Goal: Task Accomplishment & Management: Manage account settings

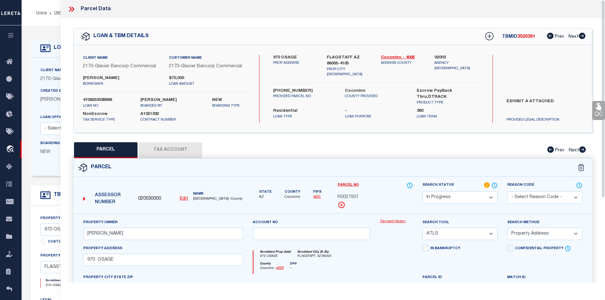
select select "IP"
select select "ATL"
select select "ADD"
select select "4582"
select select "10"
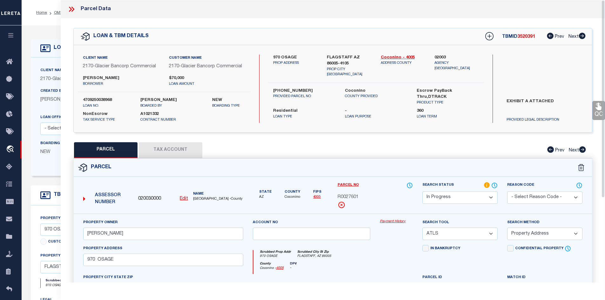
select select "NonEscrow"
click at [308, 70] on div "970 [PERSON_NAME] PROP ADDRESS" at bounding box center [295, 66] width 54 height 23
click at [298, 56] on div "970 [PERSON_NAME] PROP ADDRESS" at bounding box center [295, 66] width 54 height 23
copy label "970 OSAGE"
click at [315, 71] on div "970 [PERSON_NAME] PROP ADDRESS" at bounding box center [295, 66] width 54 height 23
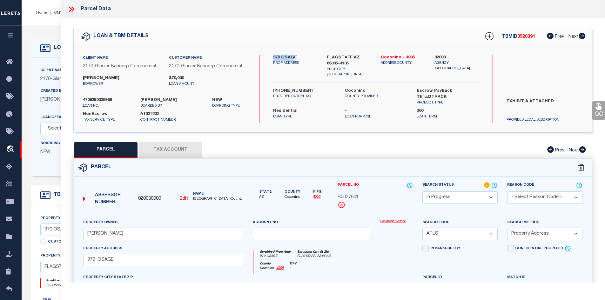
drag, startPoint x: 272, startPoint y: 56, endPoint x: 295, endPoint y: 58, distance: 22.3
click at [295, 58] on div "970 [PERSON_NAME] PROP ADDRESS" at bounding box center [295, 66] width 54 height 23
copy label "970 OSAGE"
click at [314, 77] on div "970 [PERSON_NAME] PROP ADDRESS FLAGSTAFF AZ 86005-[STREET_ADDRESS] Coconino - 4…" at bounding box center [376, 89] width 216 height 68
click at [288, 57] on label "970 OSAGE" at bounding box center [295, 58] width 44 height 6
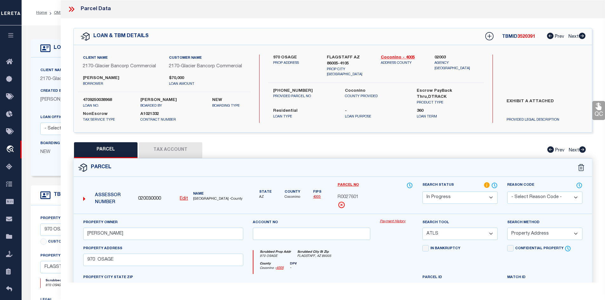
click at [288, 57] on label "970 OSAGE" at bounding box center [295, 58] width 44 height 6
drag, startPoint x: 281, startPoint y: 56, endPoint x: 295, endPoint y: 55, distance: 13.7
click at [295, 55] on label "970 OSAGE" at bounding box center [295, 58] width 44 height 6
copy label "OSAGE"
click at [71, 8] on icon at bounding box center [71, 9] width 8 height 8
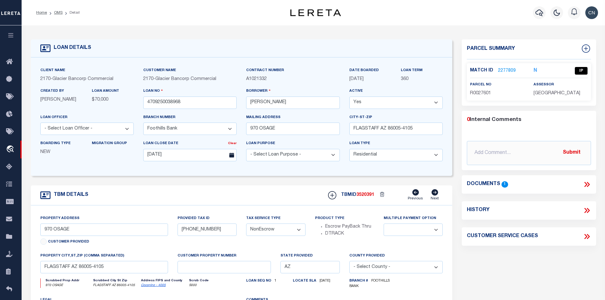
click at [586, 183] on icon at bounding box center [585, 184] width 3 height 5
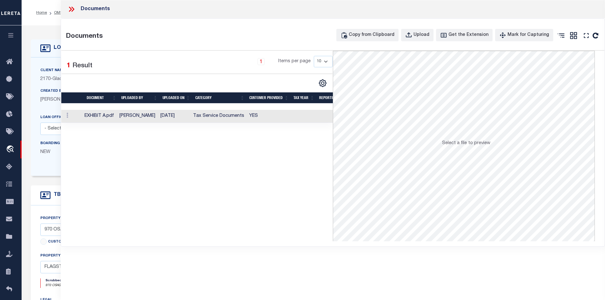
click at [205, 116] on td "Tax Service Documents" at bounding box center [218, 116] width 56 height 13
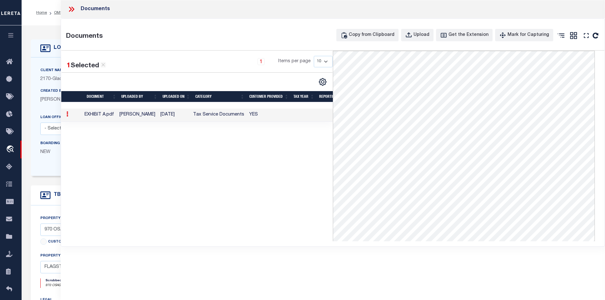
click at [70, 9] on icon at bounding box center [71, 9] width 8 height 8
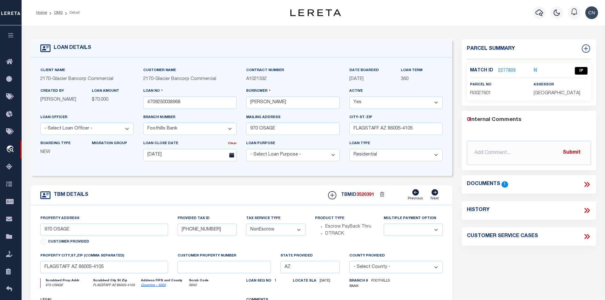
click at [508, 69] on link "2277809" at bounding box center [507, 71] width 18 height 7
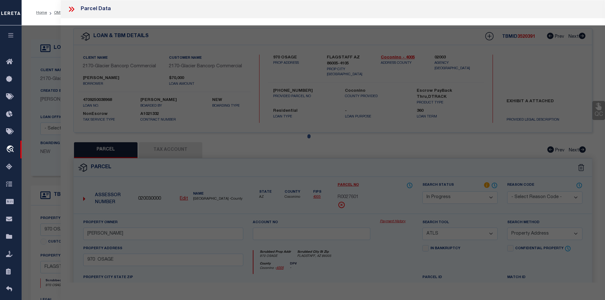
select select "AS"
select select
checkbox input "false"
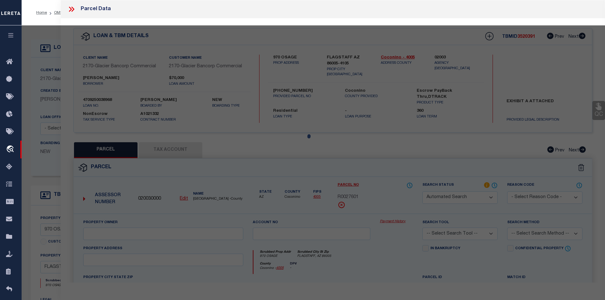
select select "IP"
type input "[PERSON_NAME]"
select select "ATL"
select select "ADD"
type input "970 OSAGE"
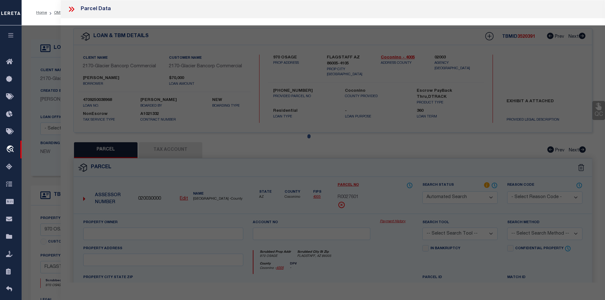
checkbox input "false"
type input "FLAGSTAFF, AZ 86005"
type textarea "SUBDIVISION: MOUNTAINAIRE UNIT 01 LOT: 8 SIXTEENTH: NW QUARTER: SW SECTION: 28 …"
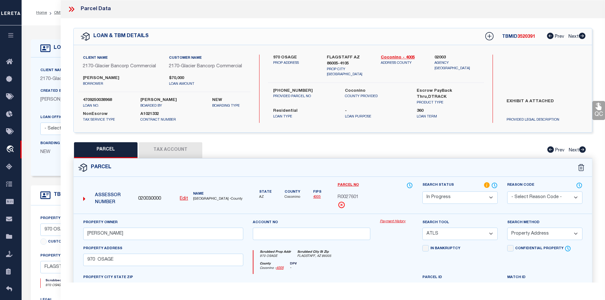
click at [186, 198] on u "Edit" at bounding box center [184, 198] width 8 height 4
type input "020030000"
type input "R0027601"
select select "IP"
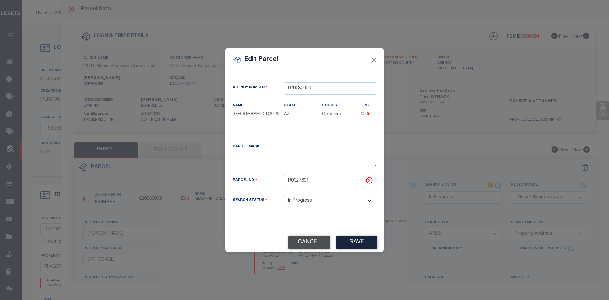
click at [304, 247] on button "Cancel" at bounding box center [310, 243] width 42 height 14
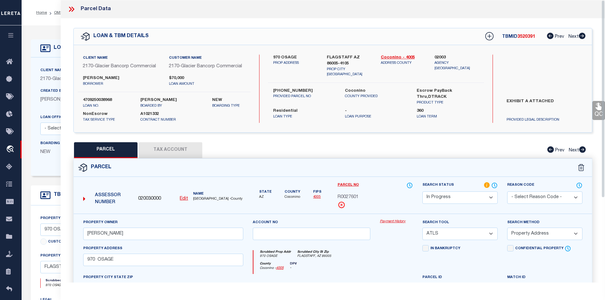
scroll to position [95, 0]
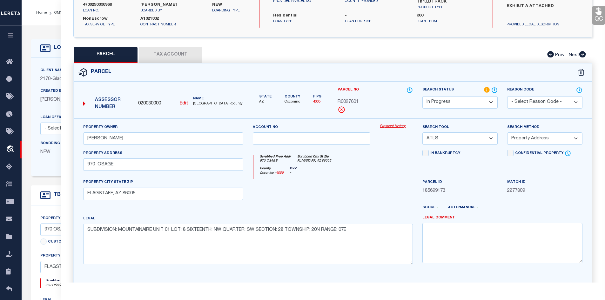
click at [168, 53] on button "Tax Account" at bounding box center [170, 55] width 63 height 16
select select "100"
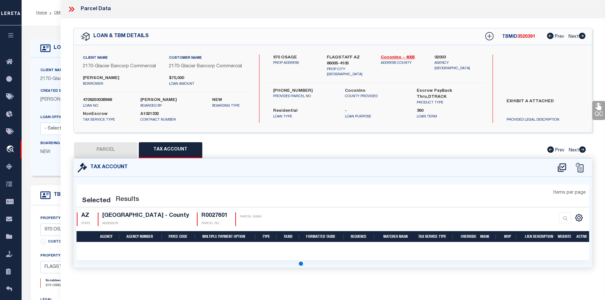
scroll to position [0, 0]
select select "100"
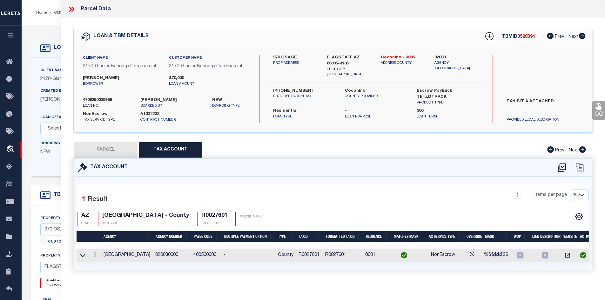
click at [116, 150] on button "PARCEL" at bounding box center [105, 150] width 63 height 16
select select "AS"
select select
checkbox input "false"
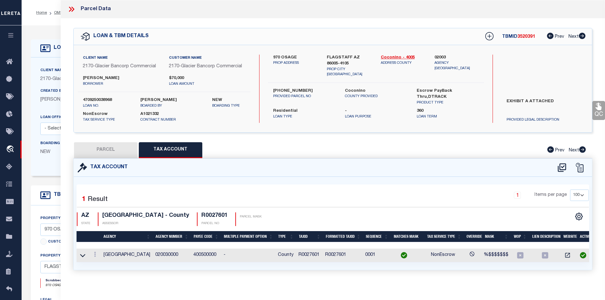
checkbox input "false"
select select "IP"
type input "[PERSON_NAME]"
select select "ATL"
select select "ADD"
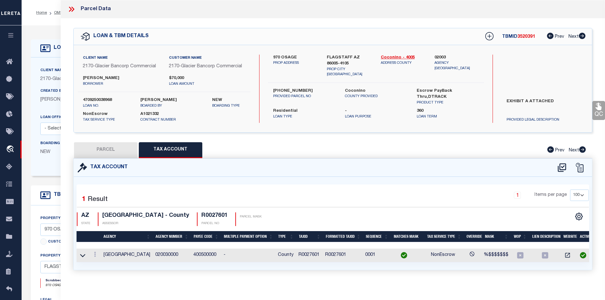
type input "970 OSAGE"
checkbox input "false"
type input "FLAGSTAFF, AZ 86005"
type textarea "SUBDIVISION: MOUNTAINAIRE UNIT 01 LOT: 8 SIXTEENTH: NW QUARTER: SW SECTION: 28 …"
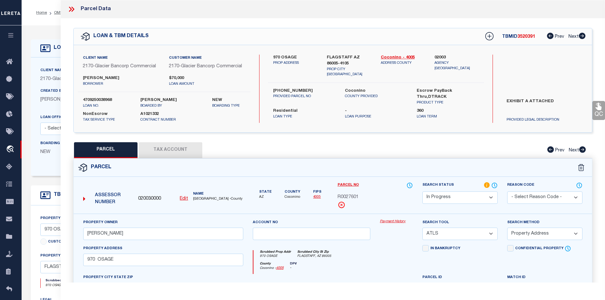
scroll to position [95, 0]
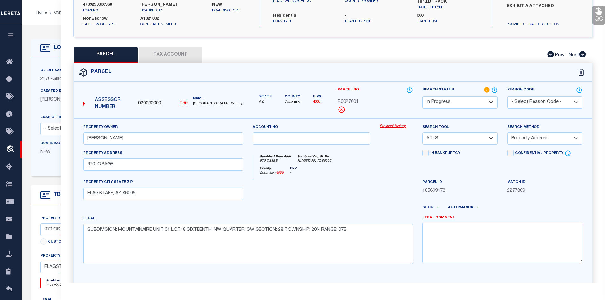
click at [489, 138] on select "-- Select Search Tool -- 3rd Party Website Agency File Agency Website ATLS CNV-…" at bounding box center [459, 138] width 75 height 12
select select "AGW"
click at [422, 132] on select "-- Select Search Tool -- 3rd Party Website Agency File Agency Website ATLS CNV-…" at bounding box center [459, 138] width 75 height 12
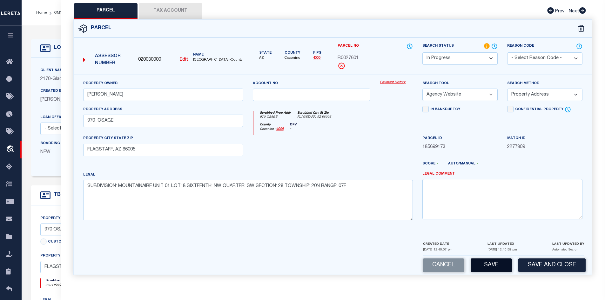
click at [488, 266] on button "Save" at bounding box center [490, 265] width 41 height 14
select select "AS"
select select
checkbox input "false"
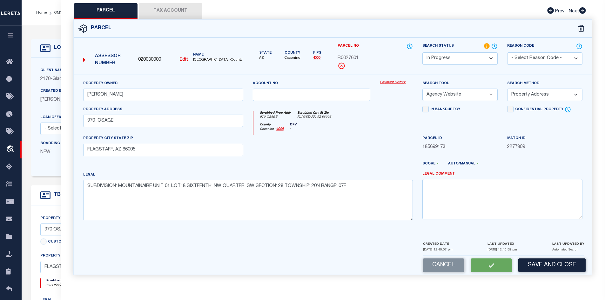
checkbox input "false"
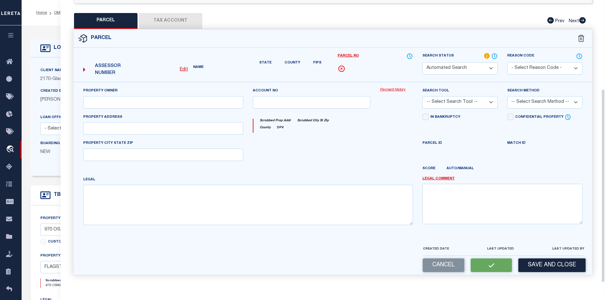
select select "IP"
type input "[PERSON_NAME]"
select select "AGW"
select select "ADD"
type input "970 OSAGE"
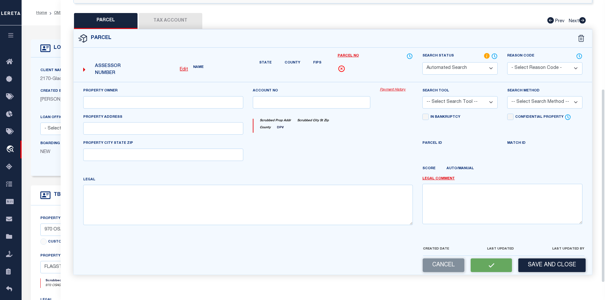
type input "FLAGSTAFF, AZ 86005"
type textarea "SUBDIVISION: MOUNTAINAIRE UNIT 01 LOT: 8 SIXTEENTH: NW QUARTER: SW SECTION: 28 …"
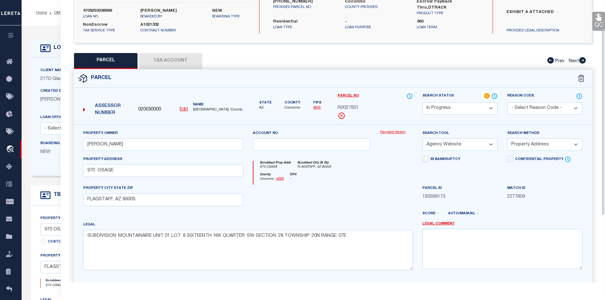
scroll to position [26, 0]
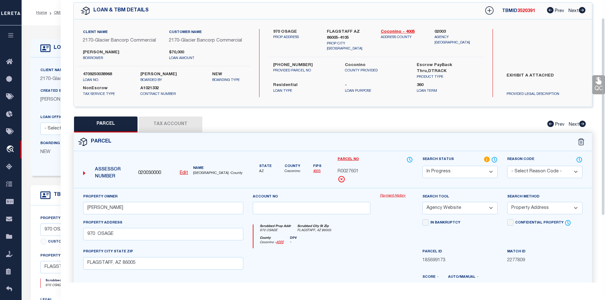
click at [166, 62] on div "Client Name 2170 - Glacier Bancorp Commercial Customer Name 2170 - Glacier Banc…" at bounding box center [164, 47] width 173 height 37
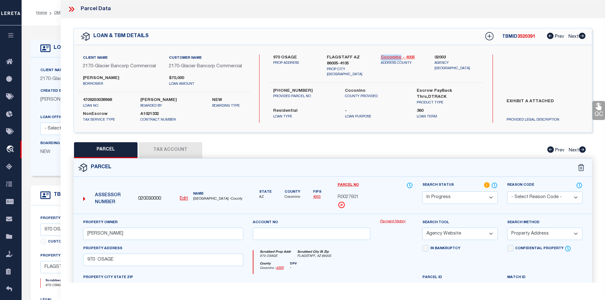
drag, startPoint x: 377, startPoint y: 56, endPoint x: 400, endPoint y: 56, distance: 22.9
click at [400, 56] on div "Coconino - 4005 ADDRESS COUNTY" at bounding box center [403, 66] width 54 height 23
copy link "Coconino"
drag, startPoint x: 433, startPoint y: 62, endPoint x: 477, endPoint y: 62, distance: 43.5
click at [477, 62] on div "02003 Agency [GEOGRAPHIC_DATA]" at bounding box center [456, 66] width 54 height 23
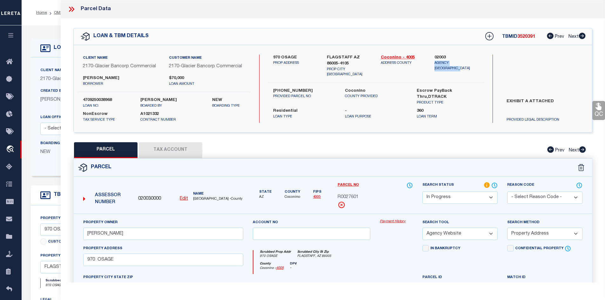
click at [155, 152] on button "Tax Account" at bounding box center [170, 150] width 63 height 16
select select "100"
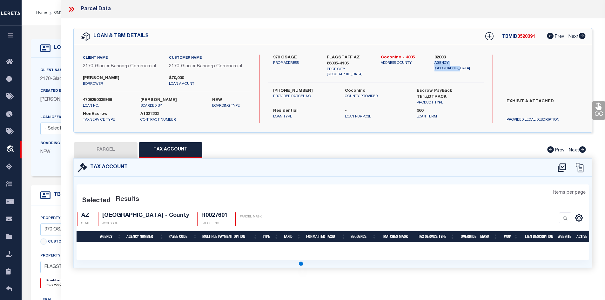
select select "100"
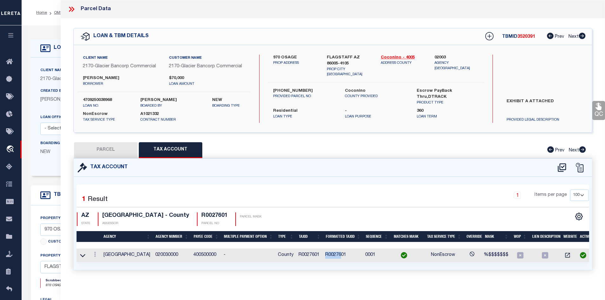
drag, startPoint x: 335, startPoint y: 254, endPoint x: 351, endPoint y: 255, distance: 15.6
click at [351, 255] on td "R0027601" at bounding box center [342, 256] width 40 height 14
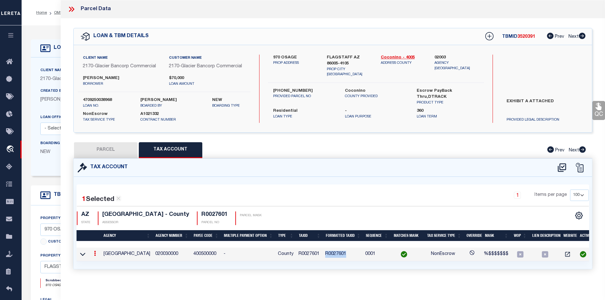
copy td "R0027601"
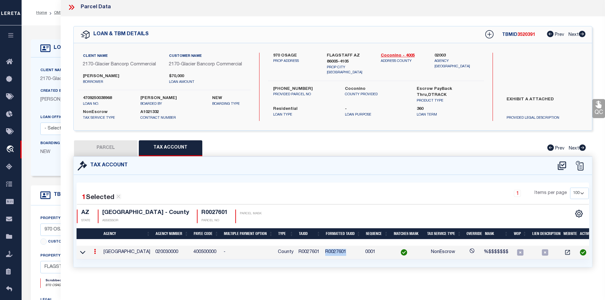
click at [107, 144] on button "PARCEL" at bounding box center [105, 148] width 63 height 16
select select "AS"
select select
checkbox input "false"
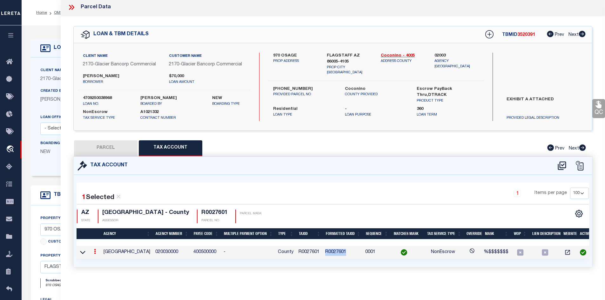
checkbox input "false"
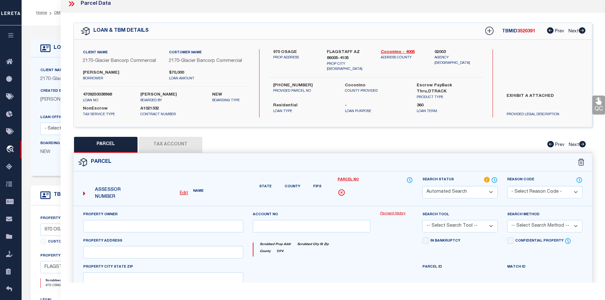
select select "IP"
type input "[PERSON_NAME]"
select select "AGW"
select select "ADD"
type input "970 OSAGE"
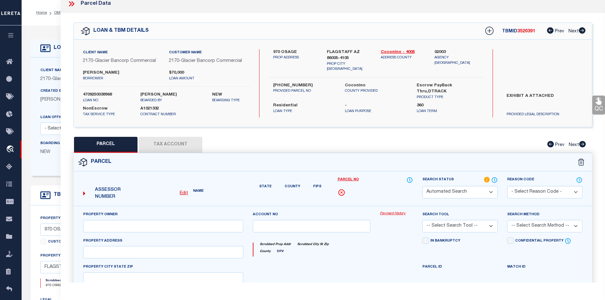
type input "FLAGSTAFF, AZ 86005"
type textarea "SUBDIVISION: MOUNTAINAIRE UNIT 01 LOT: 8 SIXTEENTH: NW QUARTER: SW SECTION: 28 …"
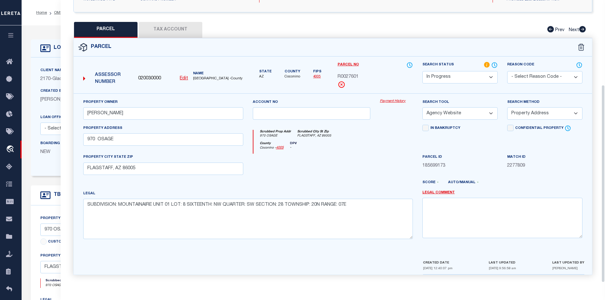
scroll to position [127, 0]
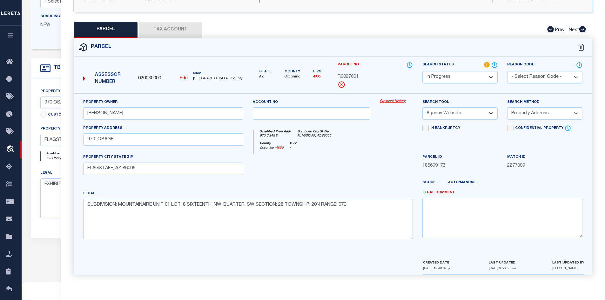
click at [570, 113] on select "-- Select Search Method -- Property Address Legal Liability Info Provided" at bounding box center [544, 113] width 75 height 12
select select "LEG"
click at [507, 107] on select "-- Select Search Method -- Property Address Legal Liability Info Provided" at bounding box center [544, 113] width 75 height 12
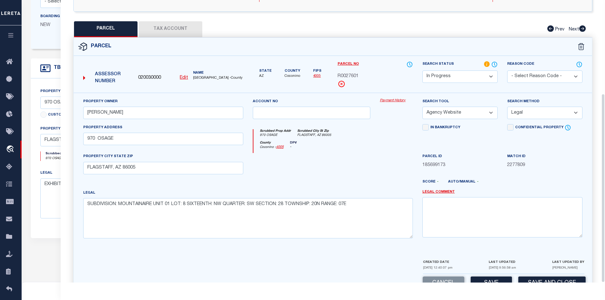
scroll to position [140, 0]
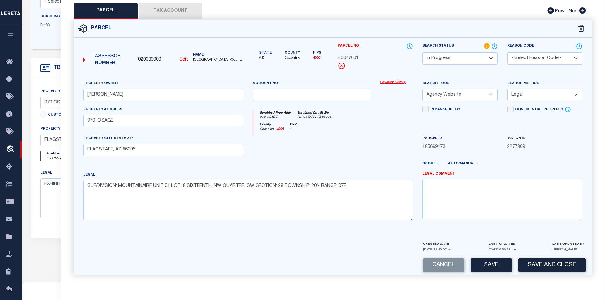
click at [489, 260] on button "Save" at bounding box center [490, 265] width 41 height 14
click at [489, 266] on div "Cancel Save and Close" at bounding box center [333, 265] width 518 height 19
select select "AS"
select select
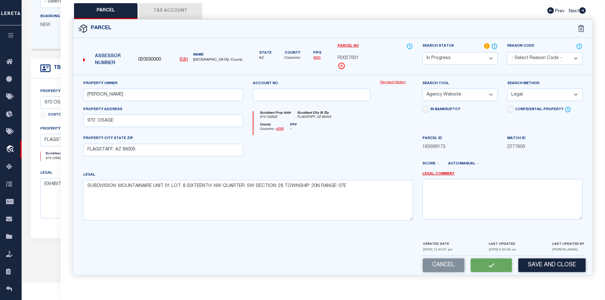
checkbox input "false"
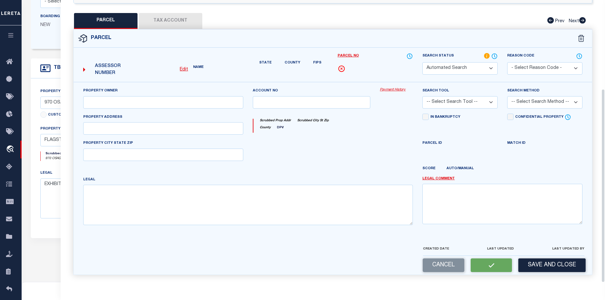
scroll to position [34, 0]
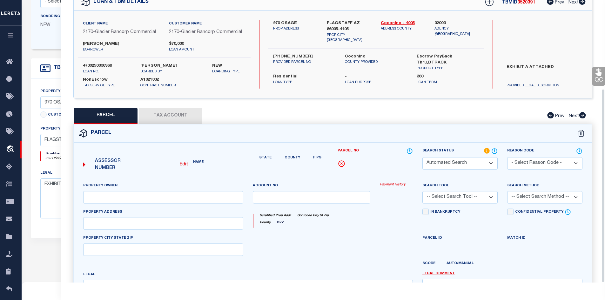
select select "IP"
type input "[PERSON_NAME]"
select select "AGW"
select select "LEG"
type input "970 OSAGE"
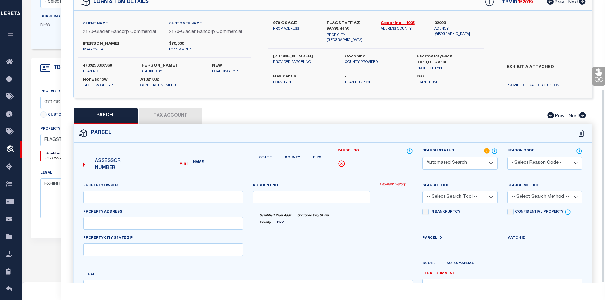
type input "FLAGSTAFF, AZ 86005"
type textarea "SUBDIVISION: MOUNTAINAIRE UNIT 01 LOT: 8 SIXTEENTH: NW QUARTER: SW SECTION: 28 …"
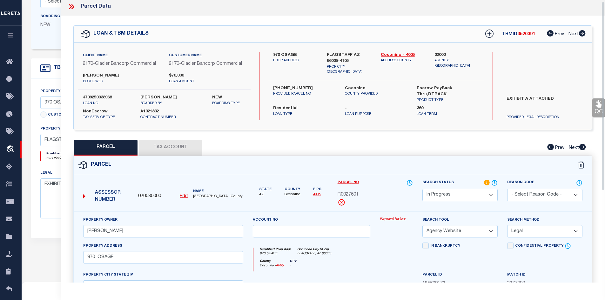
scroll to position [0, 0]
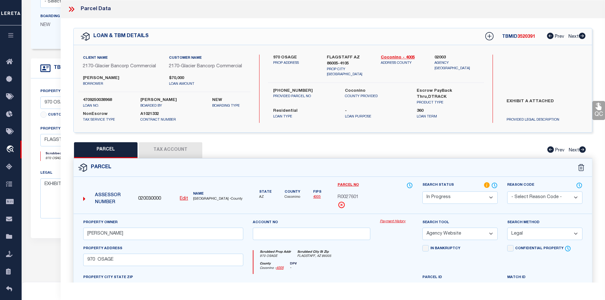
click at [70, 9] on icon at bounding box center [71, 9] width 8 height 8
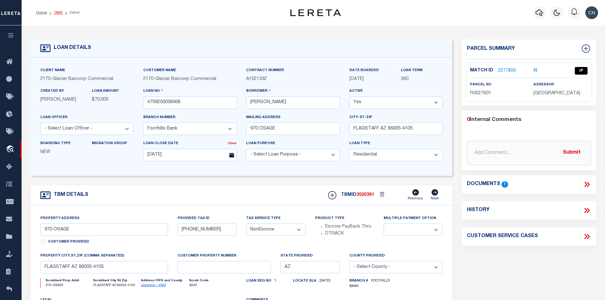
click at [57, 12] on link "OMS" at bounding box center [58, 13] width 9 height 4
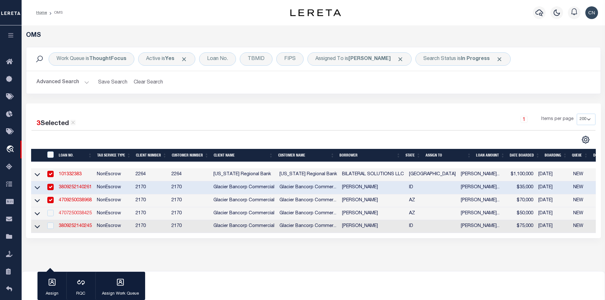
click at [72, 215] on link "4707250038425" at bounding box center [75, 213] width 33 height 4
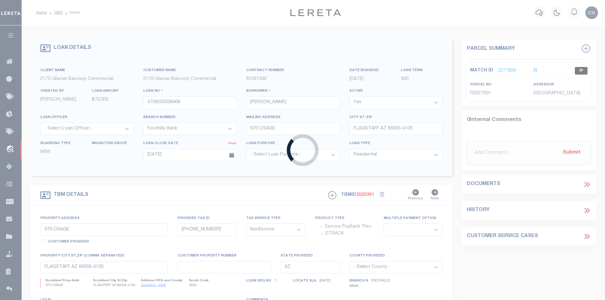
type input "4707250038425"
type input "[PERSON_NAME]"
type input "3921 CHICKASAW DR"
type input "[GEOGRAPHIC_DATA] 86406-4538"
type input "3921 CHICKASAW DR"
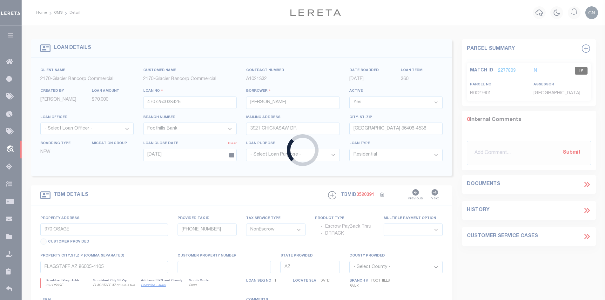
type input "11008239"
select select
type input "[GEOGRAPHIC_DATA] 86406-4538"
select select
type textarea "EXHIBIT A ATTACHED:"
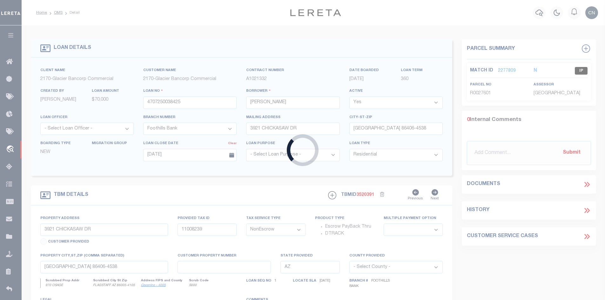
select select "4582"
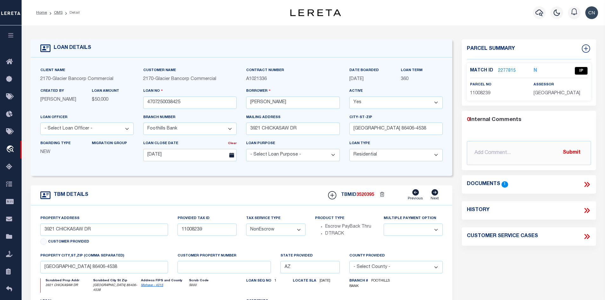
click at [502, 69] on link "2277815" at bounding box center [507, 71] width 18 height 7
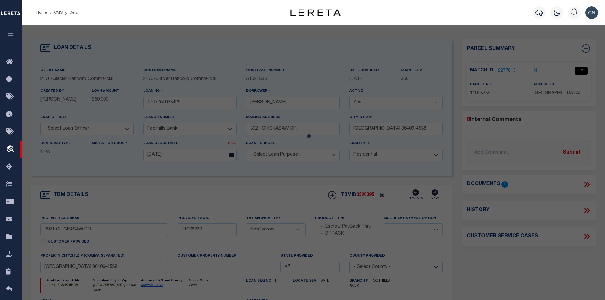
select select "AS"
select select
checkbox input "false"
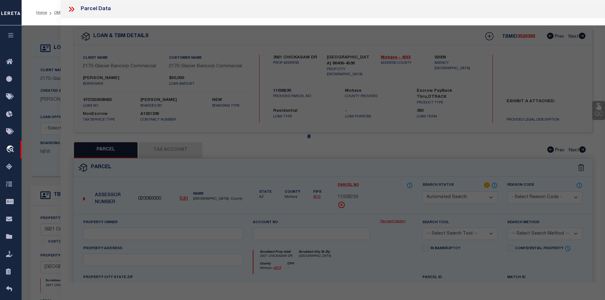
select select "IP"
type input "[PERSON_NAME]"
select select "ATL"
select select "ADD"
type input "3921 CHICKASAW DR"
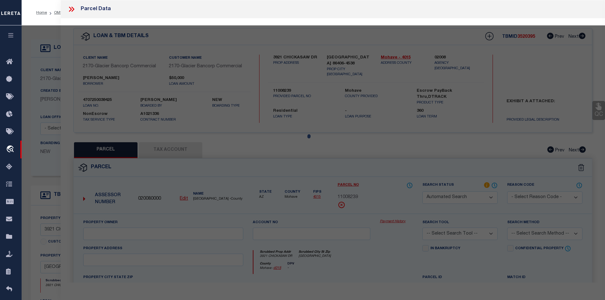
checkbox input "false"
type input "[GEOGRAPHIC_DATA]"
type textarea "TRACT: [STREET_ADDRESS]"
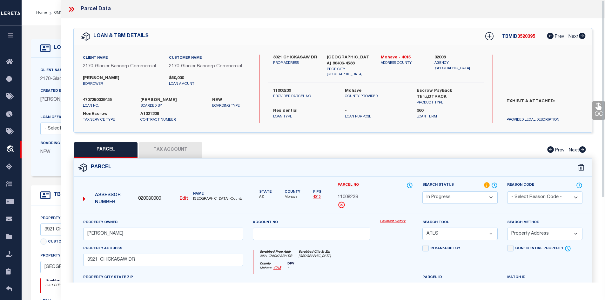
click at [71, 10] on icon at bounding box center [71, 9] width 8 height 8
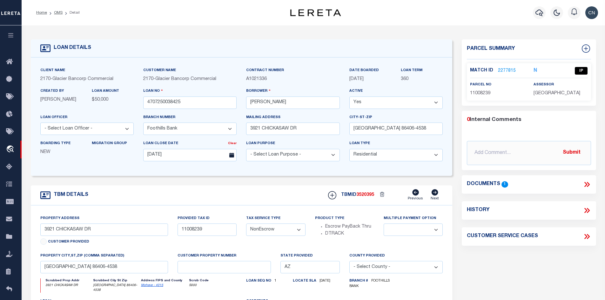
click at [587, 184] on icon at bounding box center [586, 184] width 8 height 8
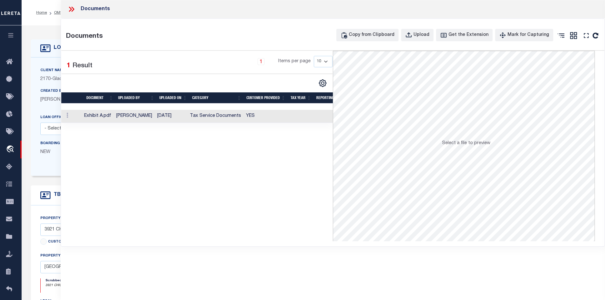
click at [216, 117] on td "Tax Service Documents" at bounding box center [215, 116] width 56 height 13
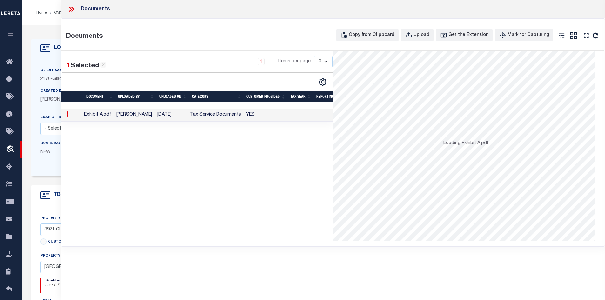
click at [216, 117] on td "Tax Service Documents" at bounding box center [215, 115] width 56 height 13
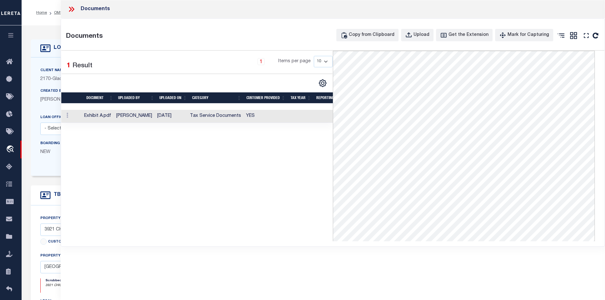
click at [70, 10] on icon at bounding box center [71, 9] width 8 height 8
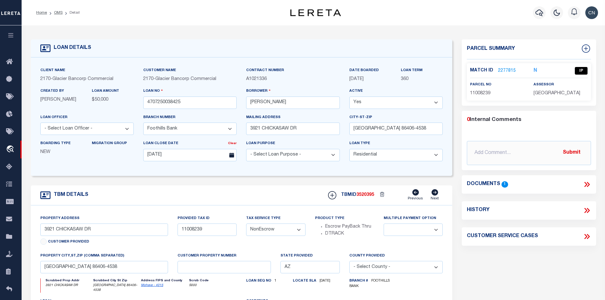
click at [505, 70] on link "2277815" at bounding box center [507, 71] width 18 height 7
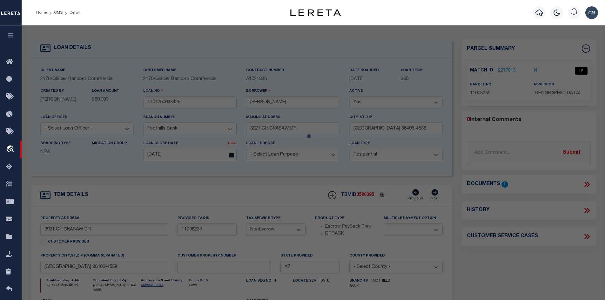
select select "AS"
select select
checkbox input "false"
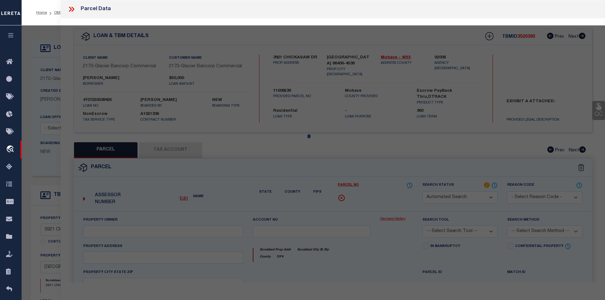
select select "IP"
type input "[PERSON_NAME]"
select select "ATL"
select select "ADD"
type input "3921 CHICKASAW DR"
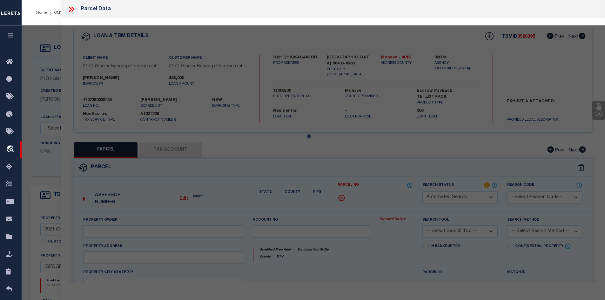
checkbox input "false"
type input "[GEOGRAPHIC_DATA]"
type textarea "TRACT: [STREET_ADDRESS]"
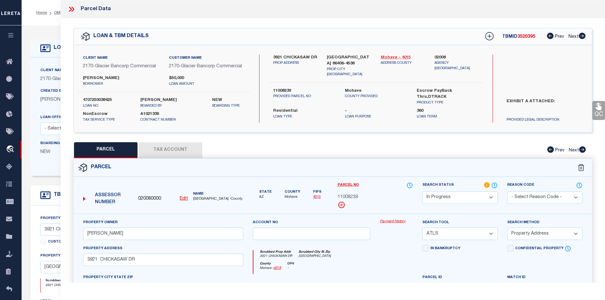
click at [392, 57] on link "Mohave - 4015" at bounding box center [403, 58] width 44 height 6
drag, startPoint x: 273, startPoint y: 55, endPoint x: 317, endPoint y: 58, distance: 43.9
click at [317, 58] on label "3921 CHICKASAW DR" at bounding box center [295, 58] width 44 height 6
copy label "3921 CHICKASAW DR"
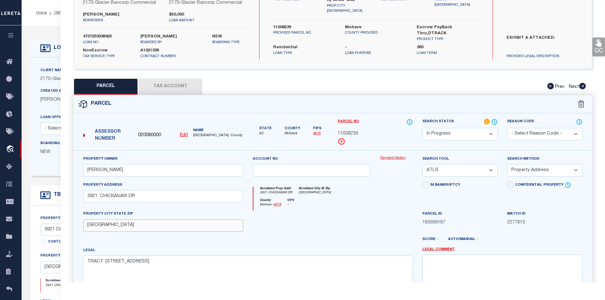
click at [132, 227] on input "[GEOGRAPHIC_DATA]" at bounding box center [163, 225] width 160 height 12
type input "[GEOGRAPHIC_DATA]"
click at [488, 172] on select "-- Select Search Tool -- 3rd Party Website Agency File Agency Website ATLS CNV-…" at bounding box center [459, 170] width 75 height 12
select select "AGW"
click at [422, 164] on select "-- Select Search Tool -- 3rd Party Website Agency File Agency Website ATLS CNV-…" at bounding box center [459, 170] width 75 height 12
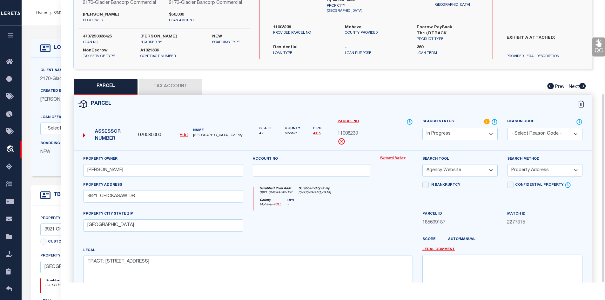
scroll to position [140, 0]
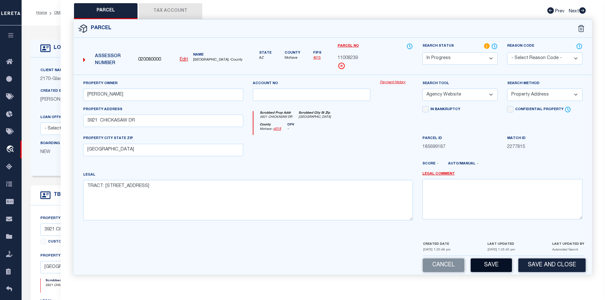
click at [492, 264] on button "Save" at bounding box center [490, 265] width 41 height 14
select select "AS"
select select
checkbox input "false"
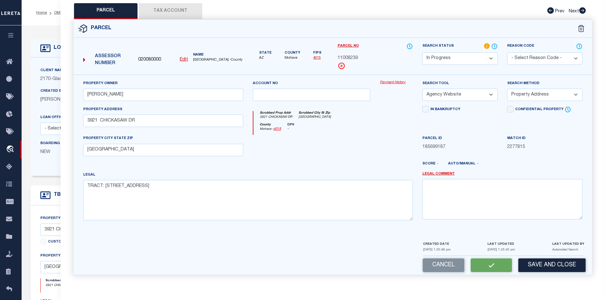
checkbox input "false"
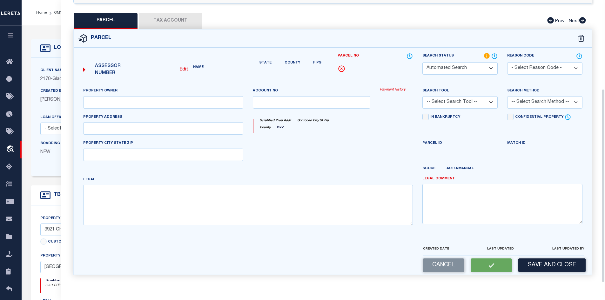
select select "IP"
type input "[PERSON_NAME]"
select select "AGW"
select select "ADD"
type input "3921 CHICKASAW DR"
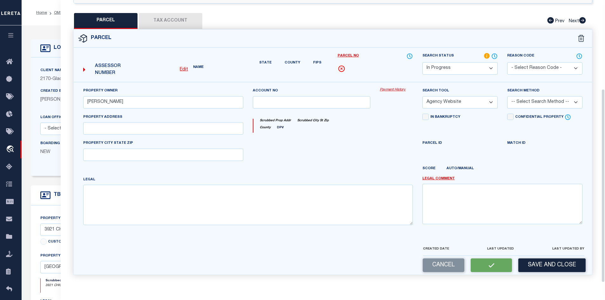
type input "[GEOGRAPHIC_DATA]"
type textarea "TRACT: [STREET_ADDRESS]"
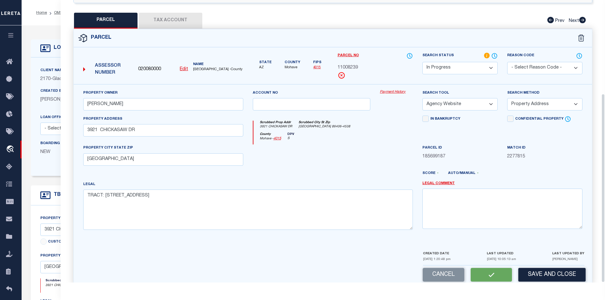
click at [571, 98] on select "-- Select Search Method -- Property Address Legal Liability Info Provided" at bounding box center [544, 104] width 75 height 12
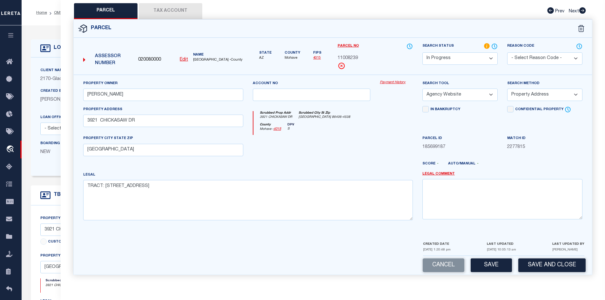
select select "LEG"
click at [507, 89] on select "-- Select Search Method -- Property Address Legal Liability Info Provided" at bounding box center [544, 95] width 75 height 12
click at [495, 265] on button "Save" at bounding box center [490, 265] width 41 height 14
select select "AS"
select select
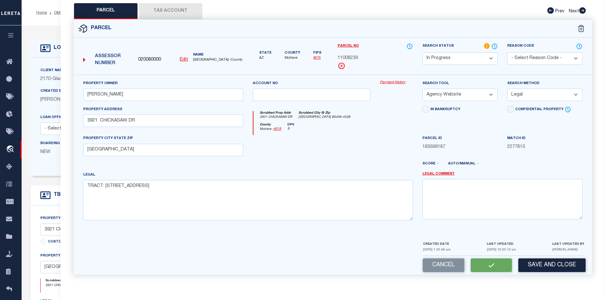
select select
checkbox input "false"
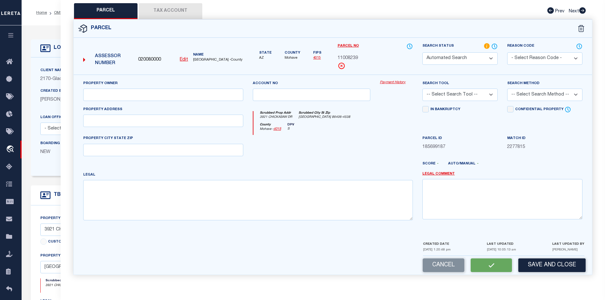
select select "IP"
type input "[PERSON_NAME]"
select select "AGW"
select select "LEG"
type input "3921 CHICKASAW DR"
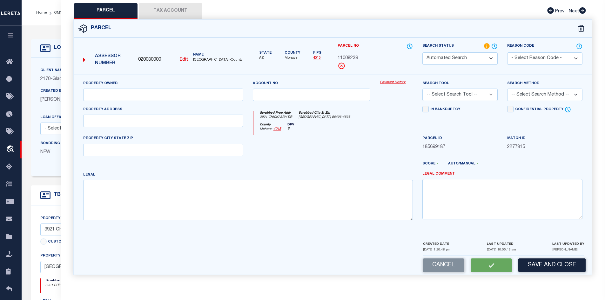
type input "[GEOGRAPHIC_DATA]"
type textarea "TRACT: [STREET_ADDRESS]"
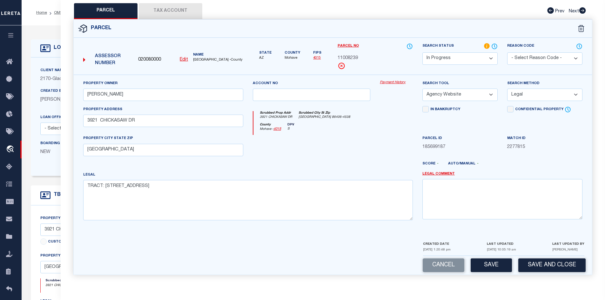
click at [158, 12] on button "Tax Account" at bounding box center [170, 11] width 63 height 16
select select "100"
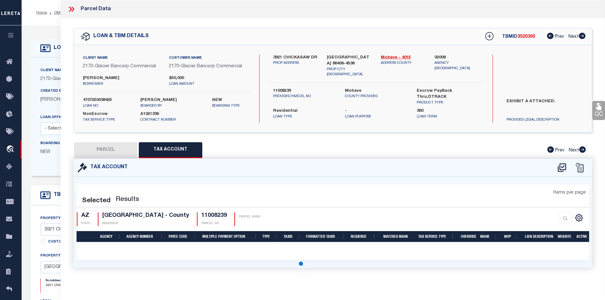
select select "100"
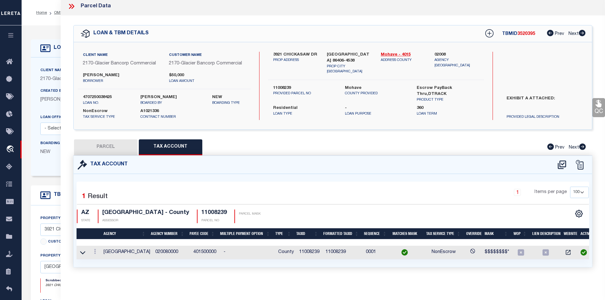
scroll to position [0, 0]
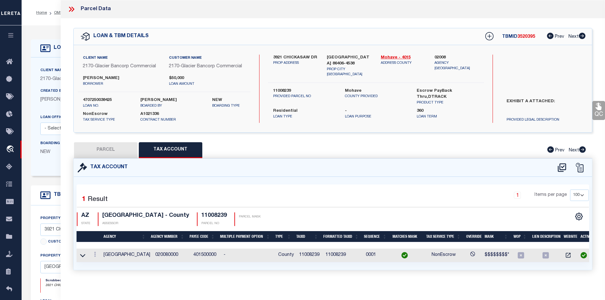
click at [108, 150] on button "PARCEL" at bounding box center [105, 150] width 63 height 16
select select "AS"
select select
checkbox input "false"
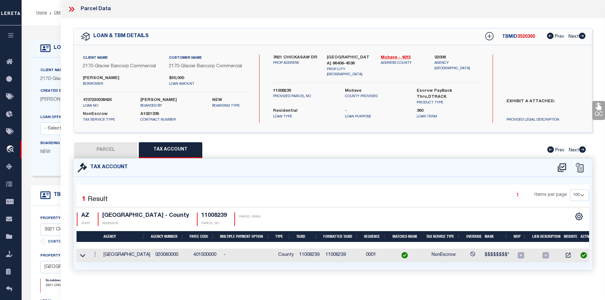
checkbox input "false"
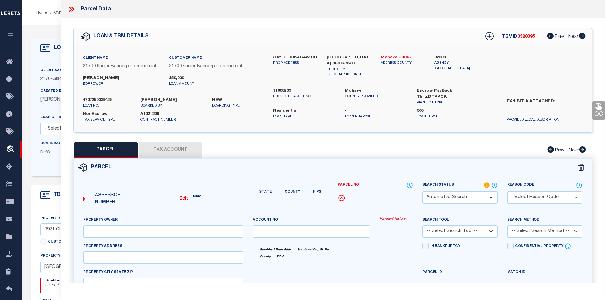
select select "IP"
type input "[PERSON_NAME]"
select select "AGW"
select select "LEG"
type input "3921 CHICKASAW DR"
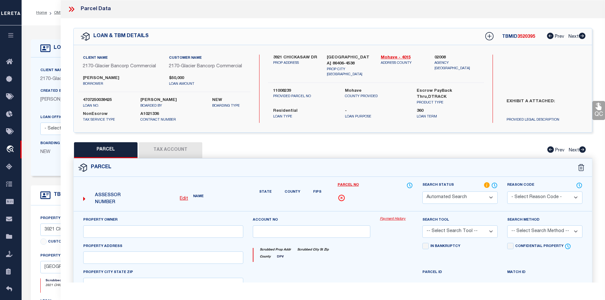
type input "[GEOGRAPHIC_DATA]"
type textarea "TRACT: [STREET_ADDRESS]"
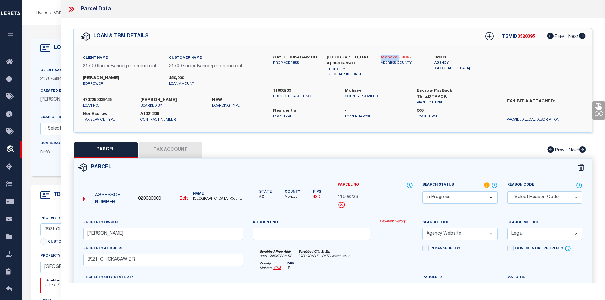
drag, startPoint x: 380, startPoint y: 55, endPoint x: 397, endPoint y: 55, distance: 16.8
click at [397, 55] on div "Mohave - 4015 ADDRESS COUNTY" at bounding box center [403, 66] width 54 height 23
copy link "Mohave"
click at [168, 153] on button "Tax Account" at bounding box center [170, 150] width 63 height 16
select select "100"
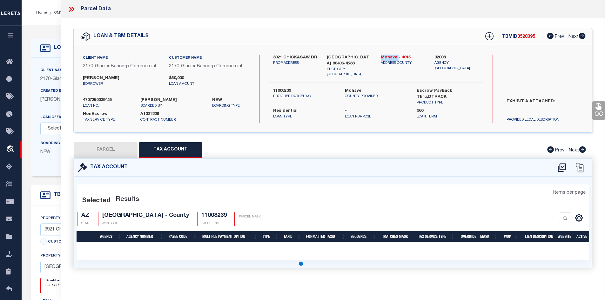
select select "100"
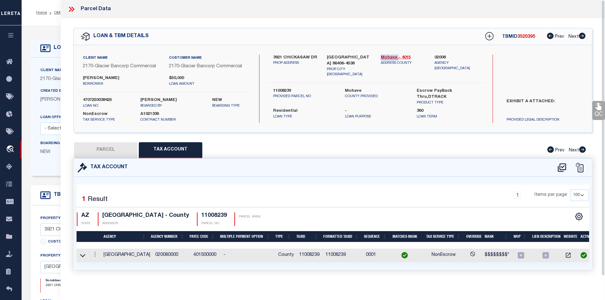
click at [202, 215] on h4 "11008239" at bounding box center [213, 215] width 25 height 7
click at [308, 255] on td "11008239" at bounding box center [309, 256] width 26 height 14
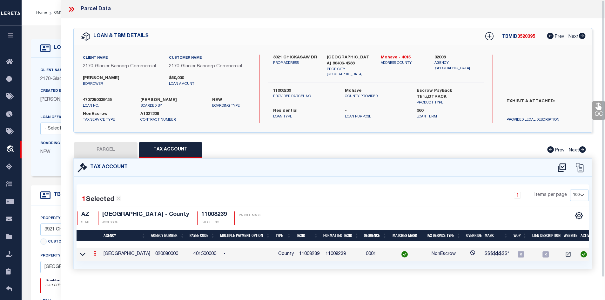
click at [308, 255] on td "11008239" at bounding box center [309, 255] width 26 height 14
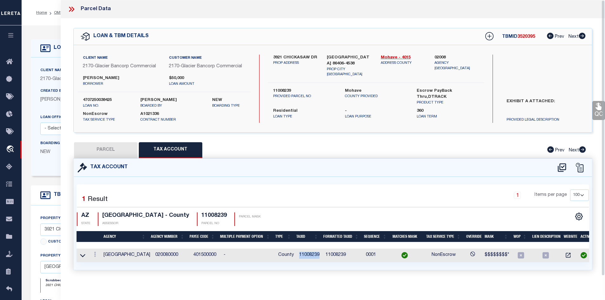
copy td "11008239"
click at [71, 9] on icon at bounding box center [70, 9] width 3 height 5
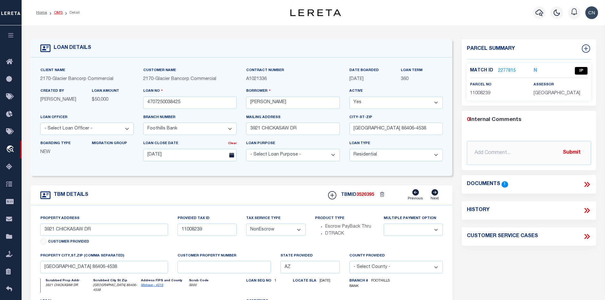
click at [58, 12] on link "OMS" at bounding box center [58, 13] width 9 height 4
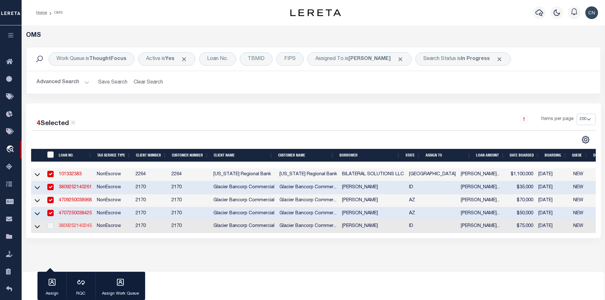
click at [70, 227] on link "3809252140245" at bounding box center [75, 226] width 33 height 4
type input "3809252140245"
type input "[PERSON_NAME]"
select select "4575"
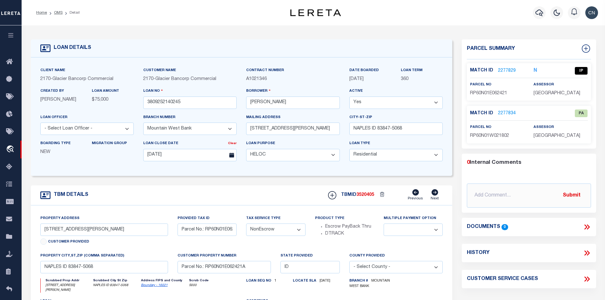
click at [502, 113] on link "2277834" at bounding box center [507, 113] width 18 height 7
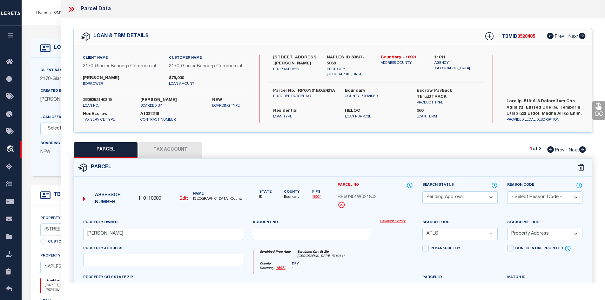
click at [491, 196] on select "Automated Search Bad Parcel Complete Duplicate Parcel High Dollar Reporting In …" at bounding box center [459, 197] width 75 height 12
click at [422, 191] on select "Automated Search Bad Parcel Complete Duplicate Parcel High Dollar Reporting In …" at bounding box center [459, 197] width 75 height 12
click at [555, 195] on select "- Select Reason Code - 099 - Other (Provide additional detail) ACT - Agency Cha…" at bounding box center [544, 197] width 75 height 12
click at [507, 191] on select "- Select Reason Code - 099 - Other (Provide additional detail) ACT - Agency Cha…" at bounding box center [544, 197] width 75 height 12
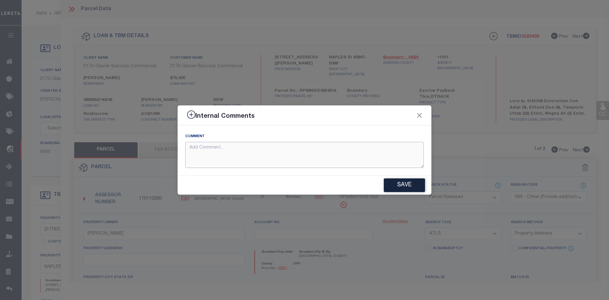
click at [210, 149] on textarea at bounding box center [304, 155] width 239 height 26
click at [408, 188] on button "Save" at bounding box center [404, 185] width 41 height 14
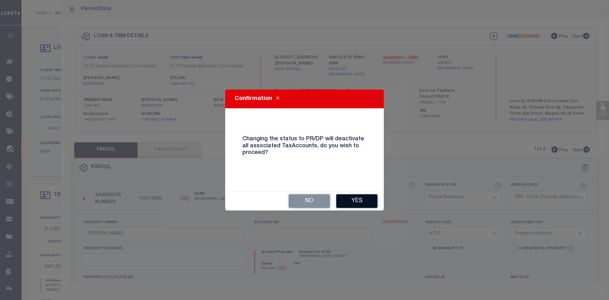
click at [359, 199] on button "Yes" at bounding box center [356, 201] width 41 height 14
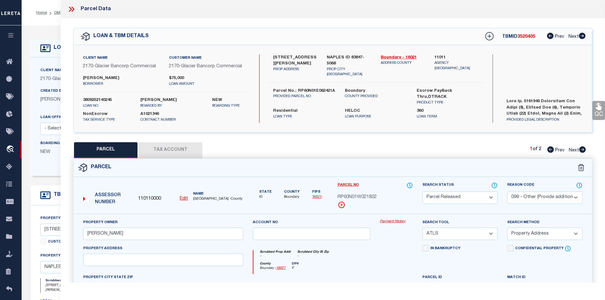
click at [548, 36] on icon at bounding box center [550, 36] width 7 height 6
click at [582, 151] on icon at bounding box center [582, 149] width 7 height 6
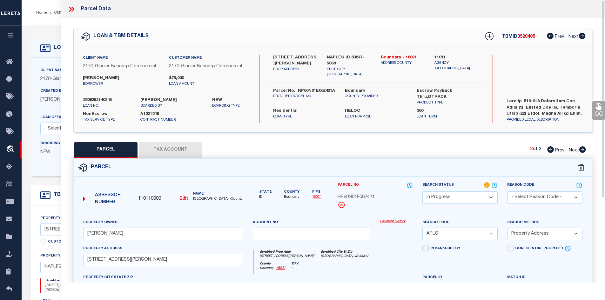
click at [71, 10] on icon at bounding box center [70, 9] width 3 height 5
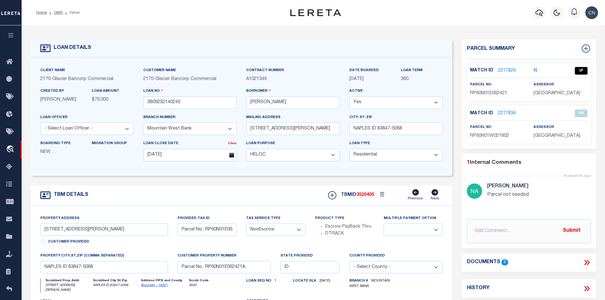
click at [500, 69] on link "2277829" at bounding box center [507, 71] width 18 height 7
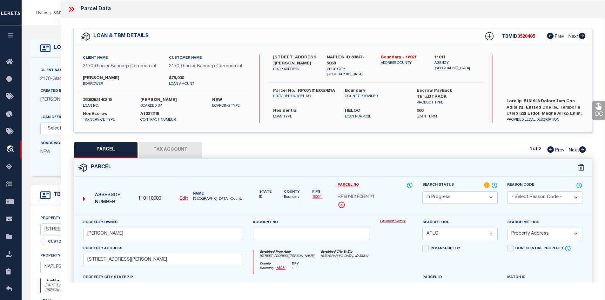
click at [582, 150] on icon at bounding box center [582, 149] width 7 height 6
click at [548, 151] on icon at bounding box center [550, 149] width 7 height 6
click at [393, 55] on link "Boundary - 16021" at bounding box center [403, 58] width 44 height 6
drag, startPoint x: 273, startPoint y: 55, endPoint x: 320, endPoint y: 56, distance: 47.3
click at [320, 56] on div "[STREET_ADDRESS][PERSON_NAME] PROP ADDRESS" at bounding box center [295, 66] width 54 height 23
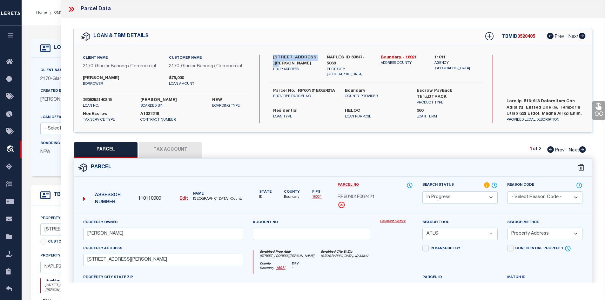
copy label "[STREET_ADDRESS][PERSON_NAME]"
click at [311, 68] on div "[STREET_ADDRESS][PERSON_NAME] PROP ADDRESS" at bounding box center [295, 66] width 54 height 23
drag, startPoint x: 273, startPoint y: 55, endPoint x: 317, endPoint y: 57, distance: 43.5
click at [317, 57] on label "[STREET_ADDRESS][PERSON_NAME]" at bounding box center [295, 61] width 44 height 12
copy label "[STREET_ADDRESS][PERSON_NAME]"
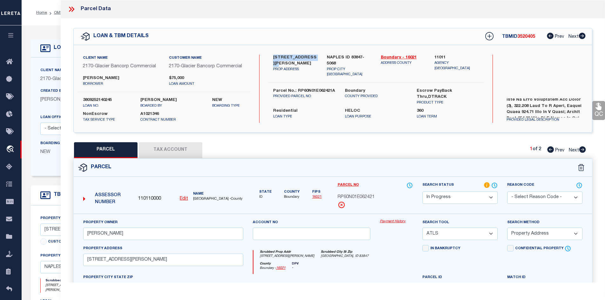
scroll to position [127, 0]
click at [322, 74] on div "[STREET_ADDRESS][PERSON_NAME] PROP ADDRESS [GEOGRAPHIC_DATA] ID 83847-[STREET_A…" at bounding box center [376, 69] width 216 height 28
click at [322, 58] on div "[STREET_ADDRESS][PERSON_NAME] PROP ADDRESS" at bounding box center [295, 66] width 54 height 23
click at [315, 67] on div "[STREET_ADDRESS][PERSON_NAME] PROP ADDRESS" at bounding box center [295, 66] width 54 height 23
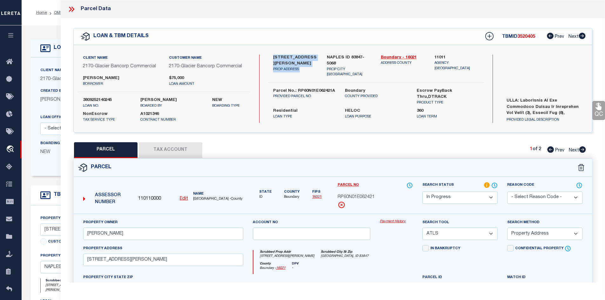
drag, startPoint x: 276, startPoint y: 56, endPoint x: 325, endPoint y: 59, distance: 48.6
click at [325, 59] on div "[STREET_ADDRESS][PERSON_NAME] PROP ADDRESS [GEOGRAPHIC_DATA] ID 83847-[STREET_A…" at bounding box center [375, 66] width 225 height 23
click at [309, 70] on div "[STREET_ADDRESS][PERSON_NAME] PROP ADDRESS" at bounding box center [295, 66] width 54 height 23
drag, startPoint x: 273, startPoint y: 56, endPoint x: 317, endPoint y: 57, distance: 43.5
click at [317, 57] on label "[STREET_ADDRESS][PERSON_NAME]" at bounding box center [295, 61] width 44 height 12
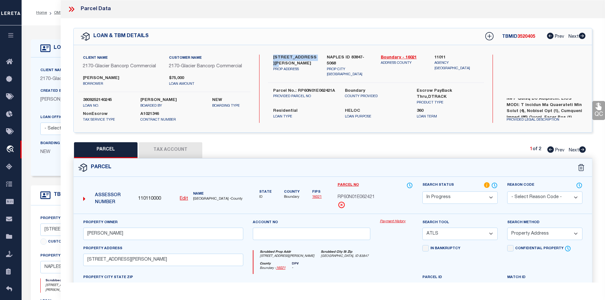
scroll to position [114, 0]
drag, startPoint x: 296, startPoint y: 83, endPoint x: 332, endPoint y: 84, distance: 36.8
click at [332, 88] on label "Parcel No.: RP60N01E062421A" at bounding box center [304, 91] width 62 height 6
click at [549, 150] on icon at bounding box center [550, 149] width 7 height 6
click at [582, 150] on icon at bounding box center [582, 149] width 7 height 6
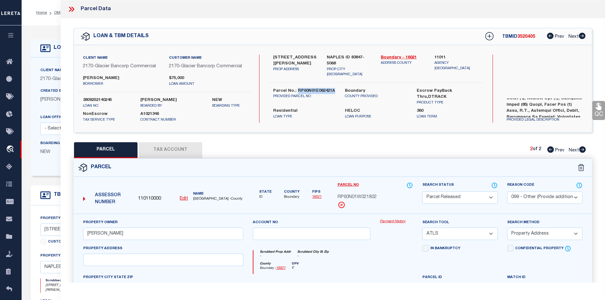
click at [548, 150] on icon at bounding box center [550, 149] width 7 height 6
click at [171, 150] on button "Tax Account" at bounding box center [170, 150] width 63 height 16
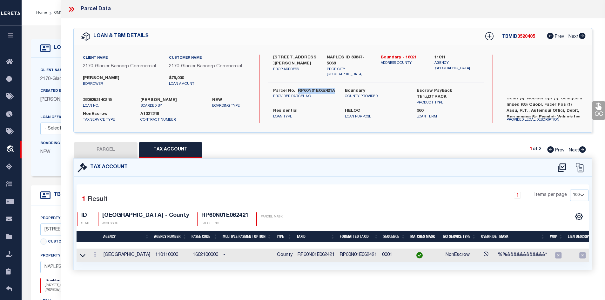
click at [102, 153] on button "PARCEL" at bounding box center [105, 150] width 63 height 16
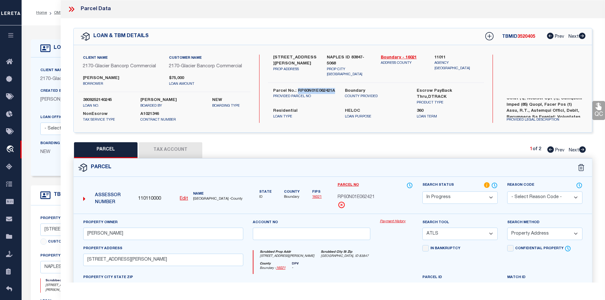
scroll to position [63, 0]
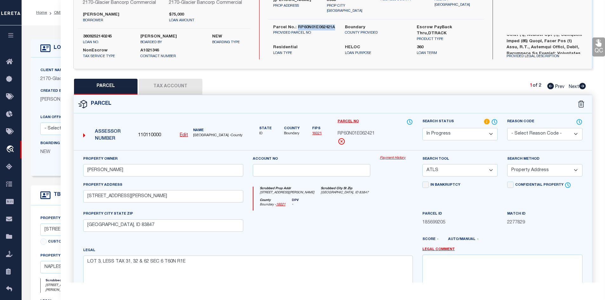
click at [582, 86] on icon at bounding box center [582, 86] width 7 height 6
click at [549, 87] on icon at bounding box center [550, 86] width 7 height 6
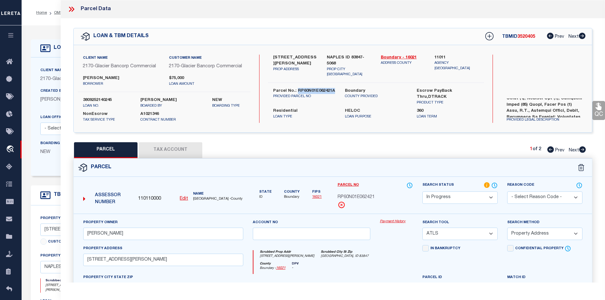
click at [455, 233] on select "-- Select Search Tool -- 3rd Party Website Agency File Agency Website ATLS CNV-…" at bounding box center [459, 234] width 75 height 12
click at [422, 228] on select "-- Select Search Tool -- 3rd Party Website Agency File Agency Website ATLS CNV-…" at bounding box center [459, 234] width 75 height 12
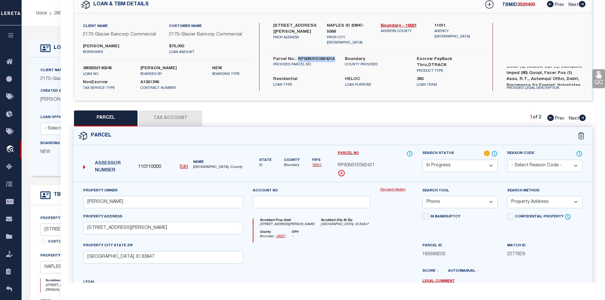
click at [490, 162] on select "Automated Search Bad Parcel Complete Duplicate Parcel High Dollar Reporting In …" at bounding box center [459, 166] width 75 height 12
click at [422, 160] on select "Automated Search Bad Parcel Complete Duplicate Parcel High Dollar Reporting In …" at bounding box center [459, 166] width 75 height 12
click at [563, 202] on select "-- Select Search Method -- Property Address Legal Liability Info Provided" at bounding box center [544, 202] width 75 height 12
click at [507, 196] on select "-- Select Search Method -- Property Address Legal Liability Info Provided" at bounding box center [544, 202] width 75 height 12
click at [573, 200] on select "-- Select Search Method -- Property Address Legal Liability Info Provided" at bounding box center [544, 202] width 75 height 12
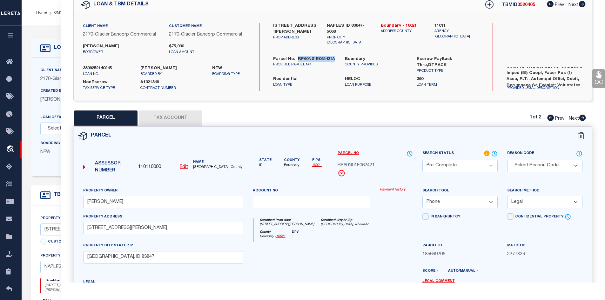
click at [507, 196] on select "-- Select Search Method -- Property Address Legal Liability Info Provided" at bounding box center [544, 202] width 75 height 12
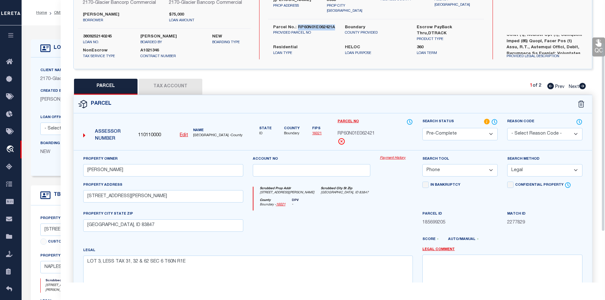
scroll to position [140, 0]
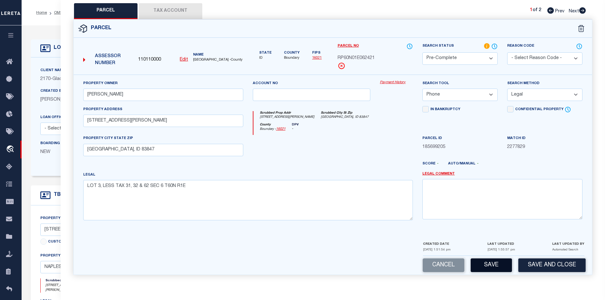
click at [496, 264] on button "Save" at bounding box center [490, 265] width 41 height 14
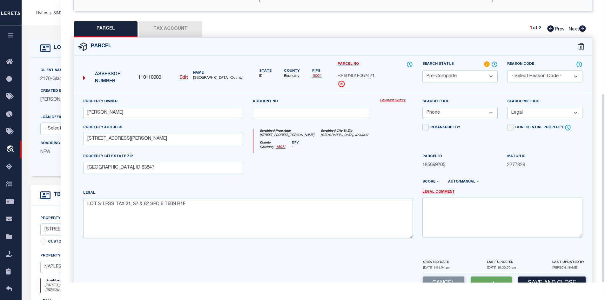
scroll to position [121, 0]
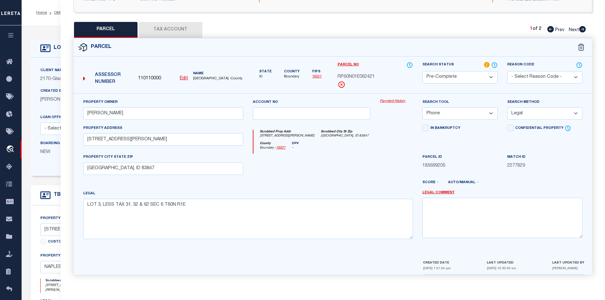
click at [172, 29] on button "Tax Account" at bounding box center [170, 30] width 63 height 16
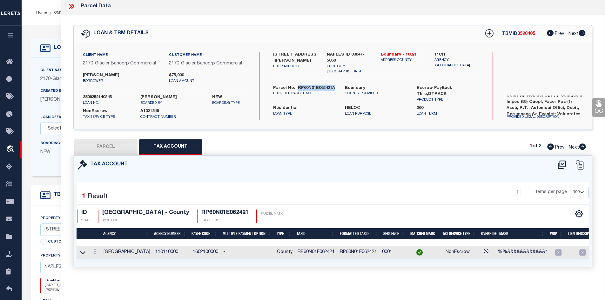
scroll to position [0, 0]
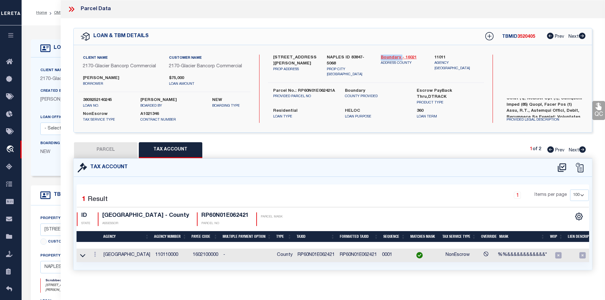
drag, startPoint x: 380, startPoint y: 57, endPoint x: 401, endPoint y: 56, distance: 21.0
click at [401, 56] on div "Boundary - 16021 ADDRESS COUNTY" at bounding box center [403, 66] width 54 height 23
click at [168, 152] on button "Tax Account" at bounding box center [170, 150] width 63 height 16
click at [302, 254] on td "RP60N01E062421" at bounding box center [316, 256] width 42 height 14
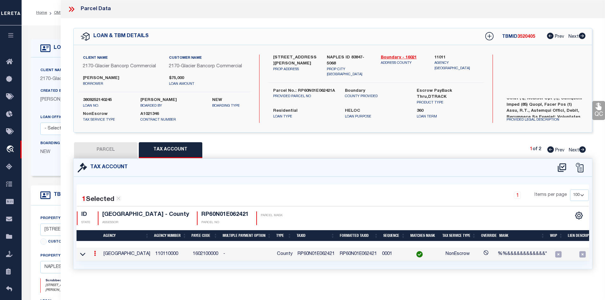
click at [302, 254] on td "RP60N01E062421" at bounding box center [316, 255] width 42 height 14
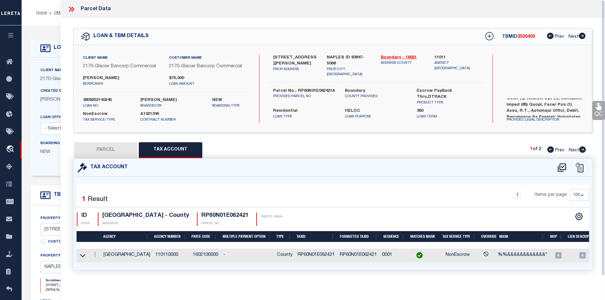
click at [72, 9] on icon at bounding box center [71, 9] width 8 height 8
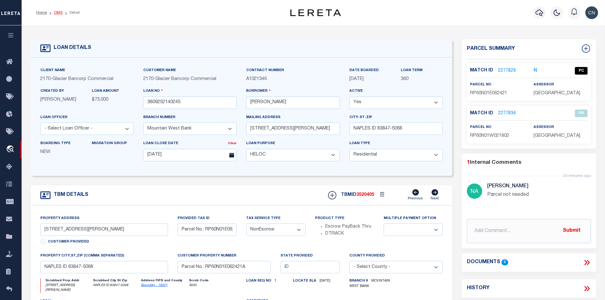
click at [57, 12] on link "OMS" at bounding box center [58, 13] width 9 height 4
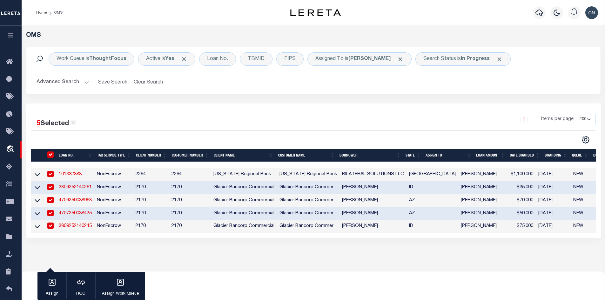
click at [76, 188] on link "3809252140261" at bounding box center [75, 187] width 33 height 4
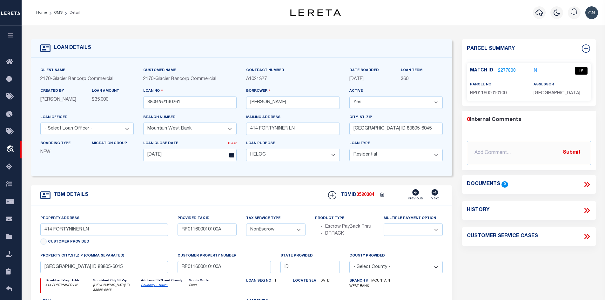
click at [502, 70] on link "2277800" at bounding box center [507, 71] width 18 height 7
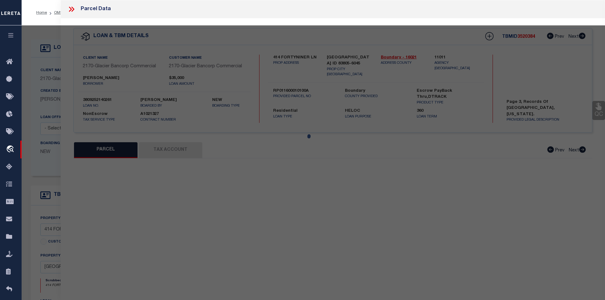
scroll to position [12, 0]
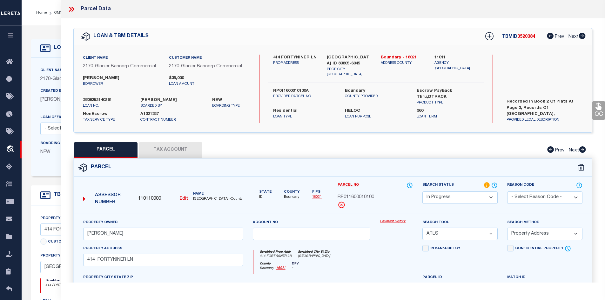
click at [173, 149] on button "Tax Account" at bounding box center [170, 150] width 63 height 16
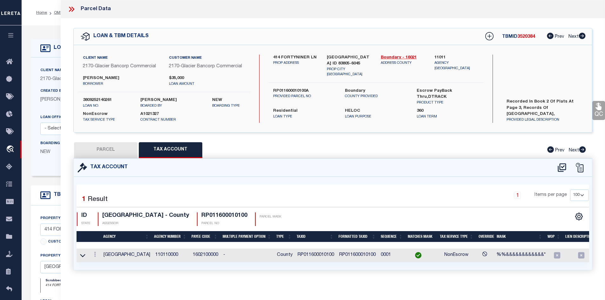
click at [71, 10] on icon at bounding box center [70, 9] width 3 height 5
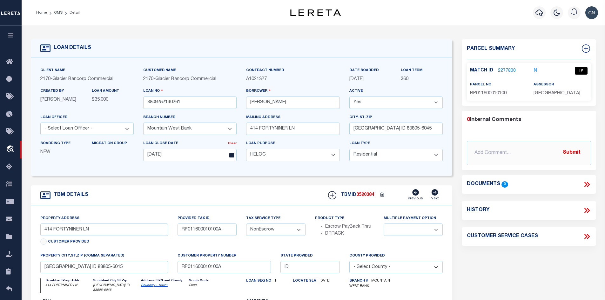
click at [501, 70] on link "2277800" at bounding box center [507, 71] width 18 height 7
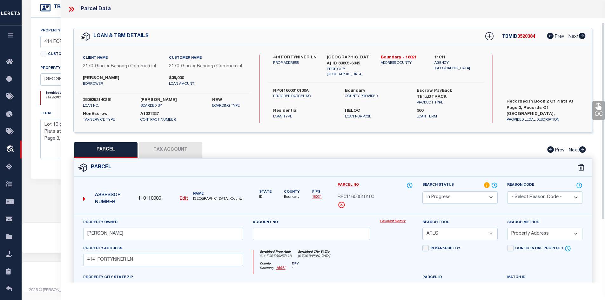
scroll to position [121, 0]
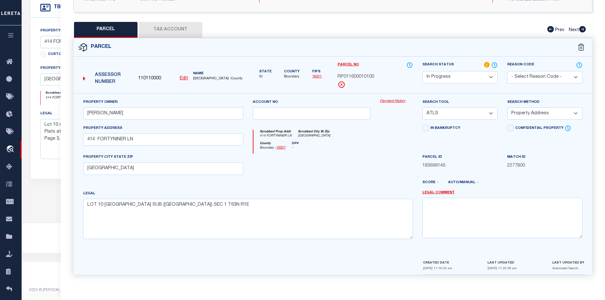
click at [485, 113] on select "-- Select Search Tool -- 3rd Party Website Agency File Agency Website ATLS CNV-…" at bounding box center [459, 113] width 75 height 12
click at [422, 107] on select "-- Select Search Tool -- 3rd Party Website Agency File Agency Website ATLS CNV-…" at bounding box center [459, 113] width 75 height 12
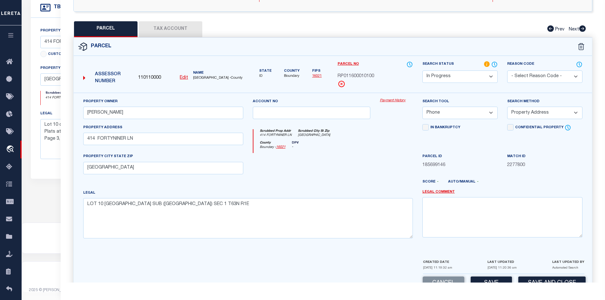
click at [544, 112] on select "-- Select Search Method -- Property Address Legal Liability Info Provided" at bounding box center [544, 113] width 75 height 12
click at [507, 107] on select "-- Select Search Method -- Property Address Legal Liability Info Provided" at bounding box center [544, 113] width 75 height 12
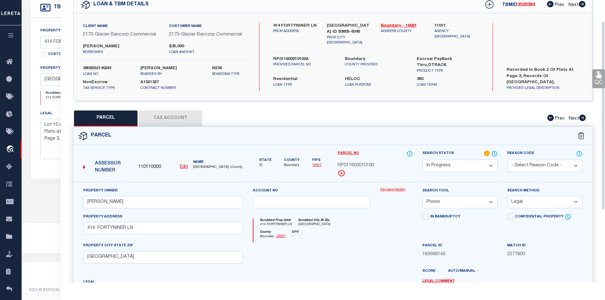
scroll to position [140, 0]
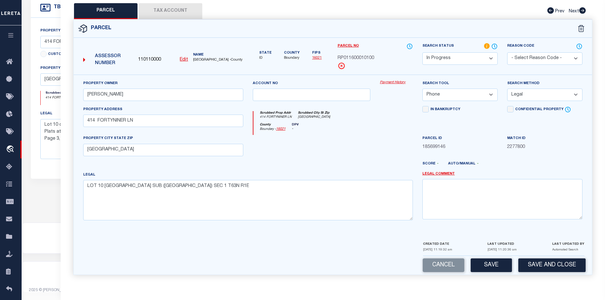
click at [487, 56] on select "Automated Search Bad Parcel Complete Duplicate Parcel High Dollar Reporting In …" at bounding box center [459, 58] width 75 height 12
click at [422, 52] on select "Automated Search Bad Parcel Complete Duplicate Parcel High Dollar Reporting In …" at bounding box center [459, 58] width 75 height 12
click at [492, 265] on button "Save" at bounding box center [490, 265] width 41 height 14
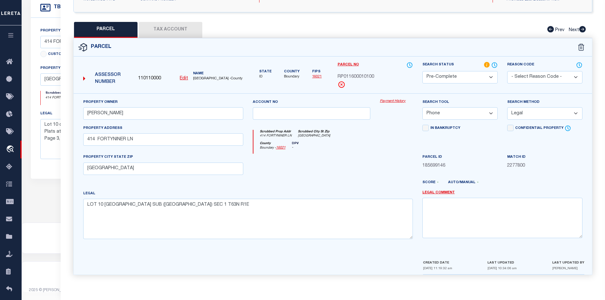
click at [161, 27] on button "Tax Account" at bounding box center [170, 30] width 63 height 16
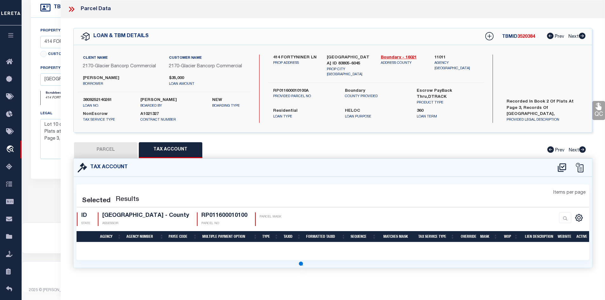
scroll to position [0, 0]
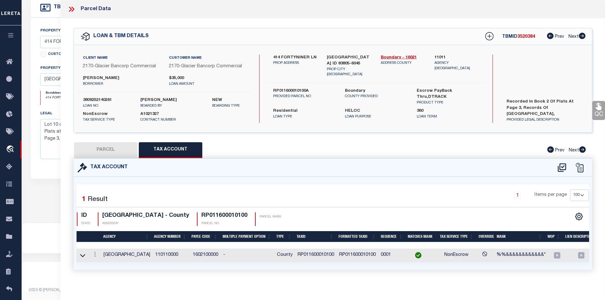
click at [313, 255] on td "RP011600010100" at bounding box center [316, 256] width 42 height 14
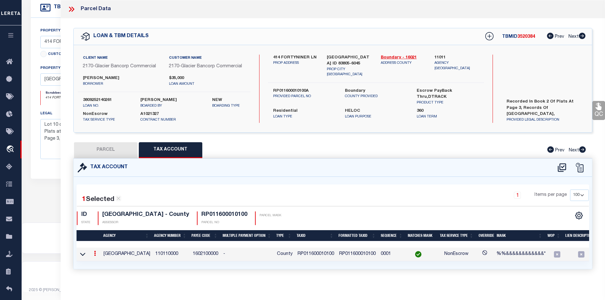
click at [313, 255] on td "RP011600010100" at bounding box center [316, 255] width 42 height 14
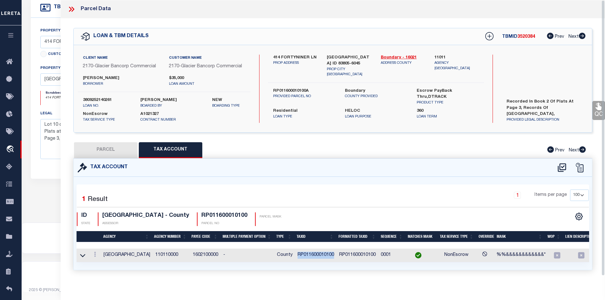
click at [72, 10] on icon at bounding box center [72, 9] width 3 height 5
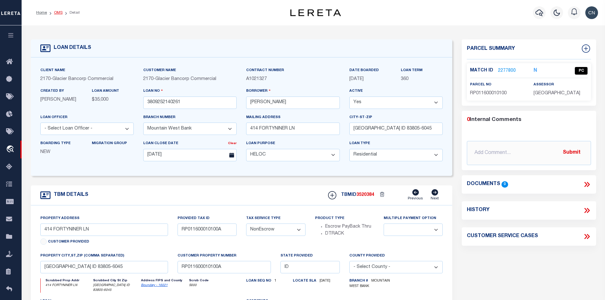
click at [59, 14] on link "OMS" at bounding box center [58, 13] width 9 height 4
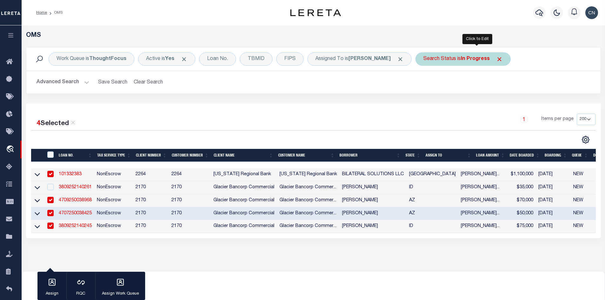
click at [478, 58] on b "In Progress" at bounding box center [475, 59] width 29 height 5
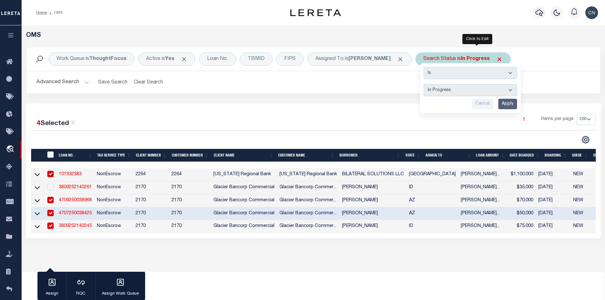
click at [498, 92] on select "Automated Search Bad Parcel Complete Duplicate Parcel High Dollar Reporting In …" at bounding box center [469, 90] width 93 height 12
click at [437, 84] on select "Automated Search Bad Parcel Complete Duplicate Parcel High Dollar Reporting In …" at bounding box center [469, 90] width 93 height 12
click at [517, 101] on input "Apply" at bounding box center [507, 104] width 19 height 10
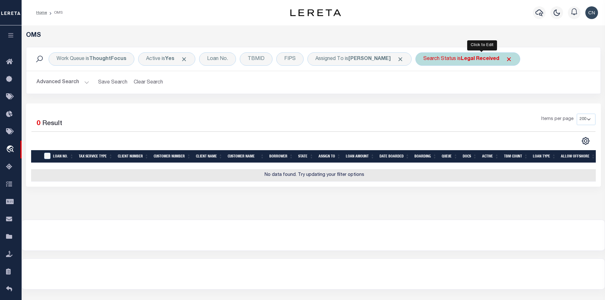
click at [499, 61] on b "Legal Received" at bounding box center [480, 59] width 38 height 5
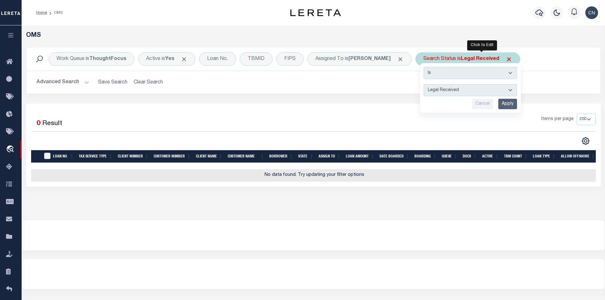
click at [469, 91] on select "Automated Search Bad Parcel Complete Duplicate Parcel High Dollar Reporting In …" at bounding box center [469, 90] width 93 height 12
click at [437, 84] on select "Automated Search Bad Parcel Complete Duplicate Parcel High Dollar Reporting In …" at bounding box center [469, 90] width 93 height 12
click at [517, 104] on input "Apply" at bounding box center [507, 104] width 19 height 10
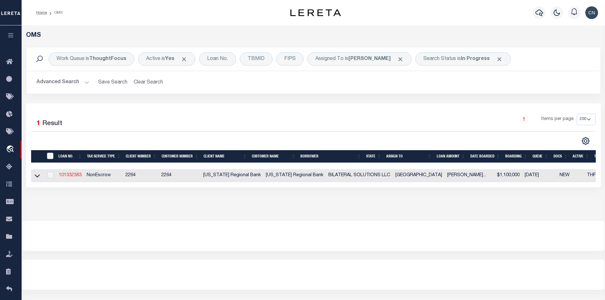
click at [78, 175] on link "101332383" at bounding box center [70, 175] width 23 height 4
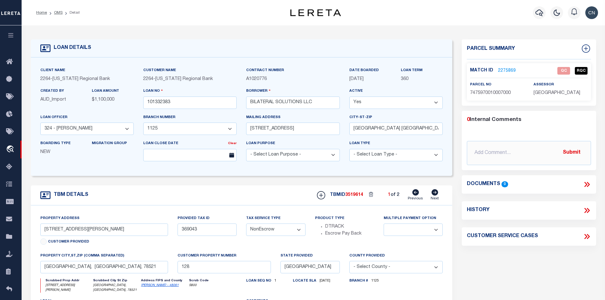
click at [432, 194] on icon at bounding box center [434, 192] width 7 height 6
click at [507, 70] on link "2275876" at bounding box center [507, 71] width 18 height 7
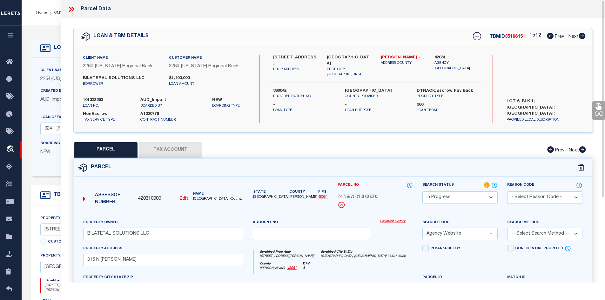
click at [550, 40] on div "1 of 2 Prev Next" at bounding box center [557, 36] width 56 height 8
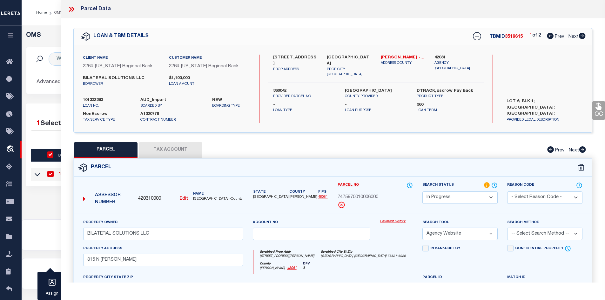
click at [549, 36] on icon at bounding box center [550, 36] width 7 height 6
click at [581, 36] on icon at bounding box center [582, 36] width 7 height 6
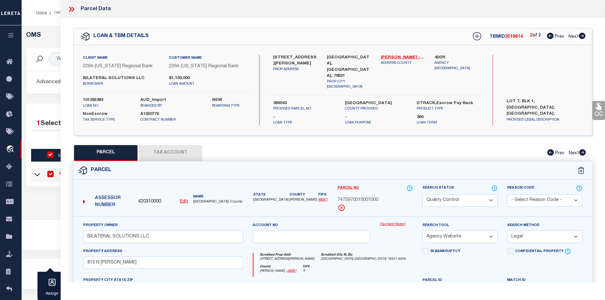
click at [548, 37] on icon at bounding box center [550, 36] width 7 height 6
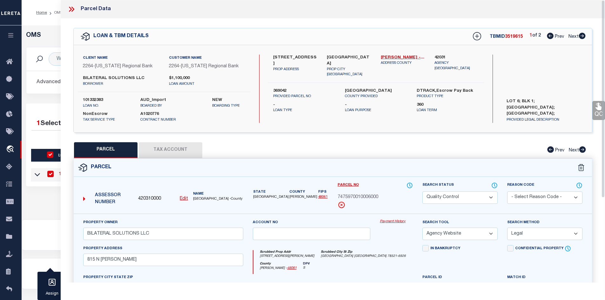
click at [511, 37] on span "3519615" at bounding box center [514, 37] width 18 height 4
click at [582, 36] on icon at bounding box center [582, 36] width 7 height 6
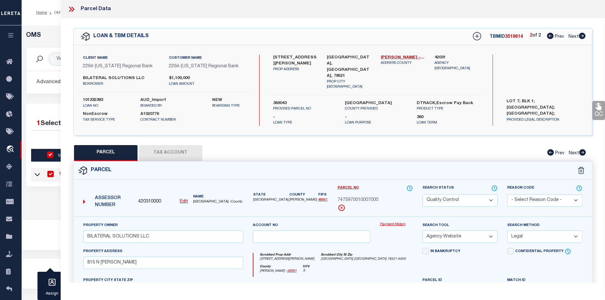
click at [549, 37] on icon at bounding box center [550, 36] width 7 height 6
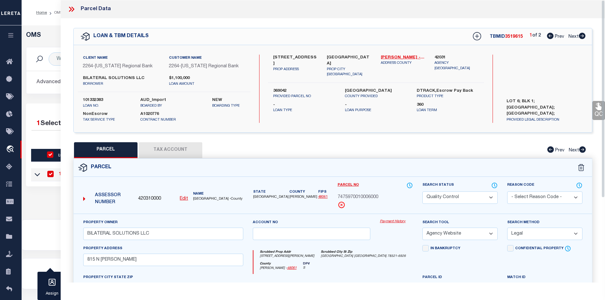
click at [511, 36] on span "3519615" at bounding box center [514, 37] width 18 height 4
click at [91, 99] on label "101332383" at bounding box center [107, 100] width 48 height 6
drag, startPoint x: 379, startPoint y: 55, endPoint x: 385, endPoint y: 55, distance: 6.7
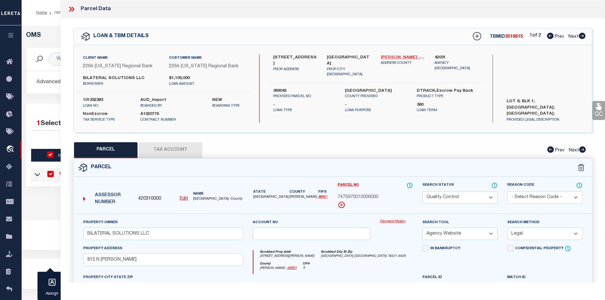
click at [379, 55] on div "[PERSON_NAME] - 48061 ADDRESS COUNTY" at bounding box center [403, 66] width 54 height 23
drag, startPoint x: 378, startPoint y: 57, endPoint x: 399, endPoint y: 56, distance: 20.6
click at [399, 56] on div "[PERSON_NAME] - 48061 ADDRESS COUNTY" at bounding box center [403, 66] width 54 height 23
click at [161, 148] on button "Tax Account" at bounding box center [170, 150] width 63 height 16
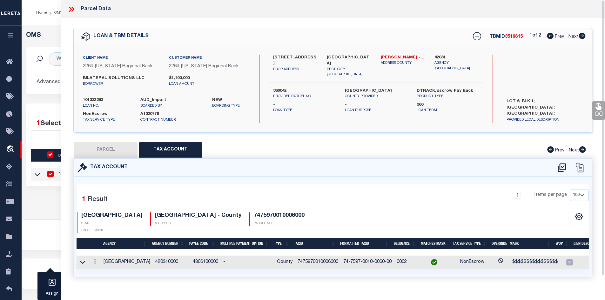
click at [311, 256] on td "7475970010006000" at bounding box center [318, 263] width 46 height 14
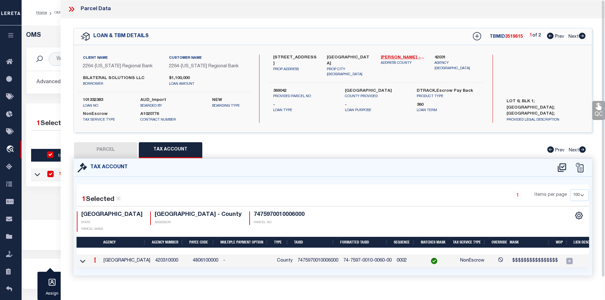
click at [311, 254] on td "7475970010006000" at bounding box center [318, 261] width 46 height 14
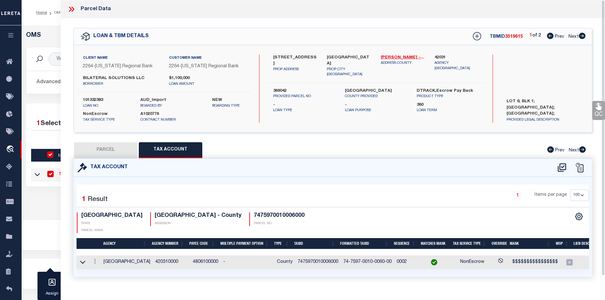
click at [70, 10] on icon at bounding box center [70, 9] width 3 height 5
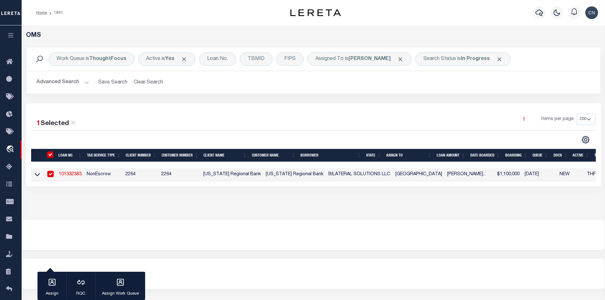
click at [70, 176] on link "101332383" at bounding box center [70, 174] width 23 height 4
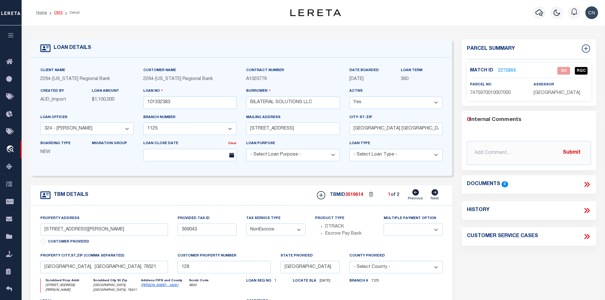
click at [57, 12] on link "OMS" at bounding box center [58, 13] width 9 height 4
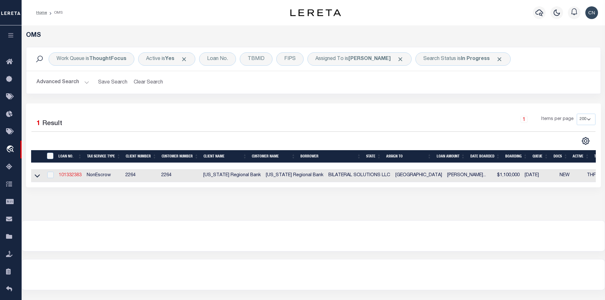
click at [72, 176] on link "101332383" at bounding box center [70, 175] width 23 height 4
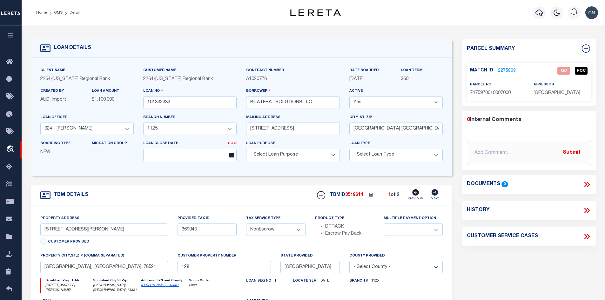
click at [504, 70] on link "2275869" at bounding box center [507, 71] width 18 height 7
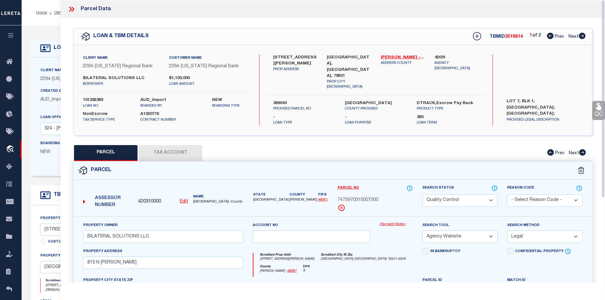
click at [582, 37] on icon at bounding box center [581, 36] width 7 height 6
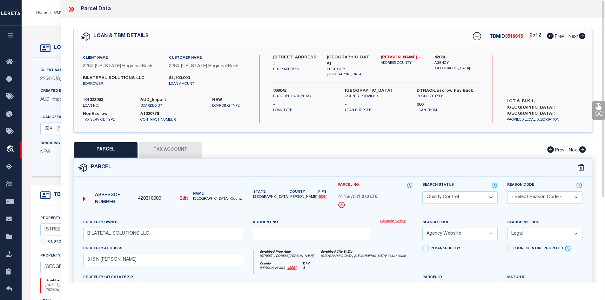
click at [70, 10] on icon at bounding box center [71, 9] width 8 height 8
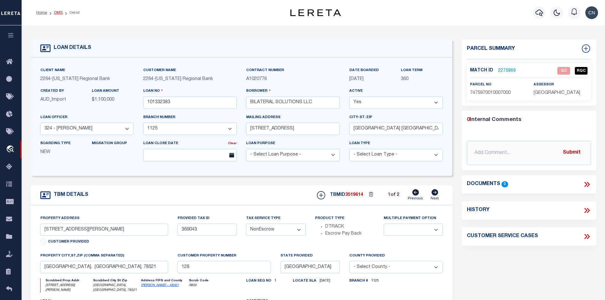
click at [58, 13] on link "OMS" at bounding box center [58, 13] width 9 height 4
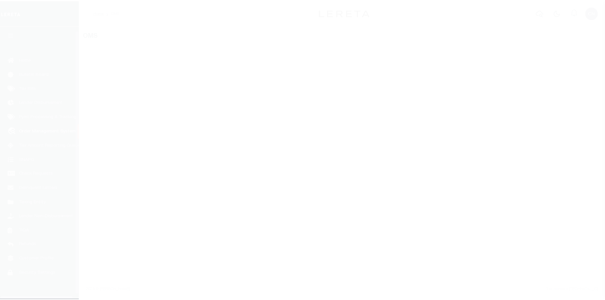
scroll to position [9, 0]
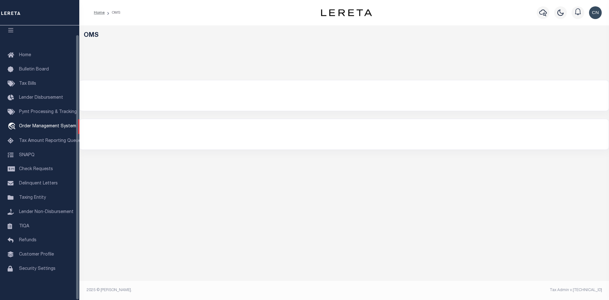
select select "200"
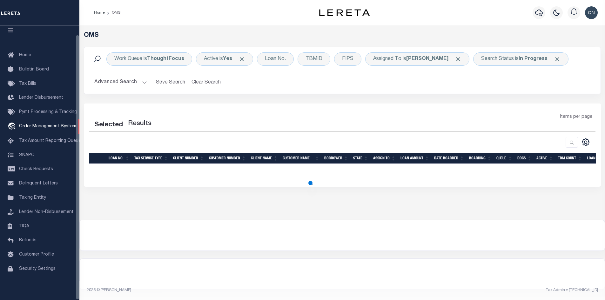
select select "200"
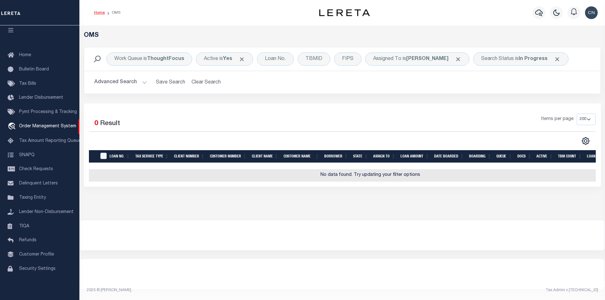
click at [99, 13] on link "Home" at bounding box center [99, 13] width 11 height 4
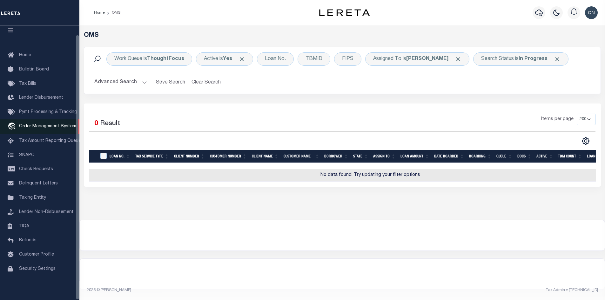
click at [31, 124] on span "Order Management System" at bounding box center [47, 126] width 57 height 4
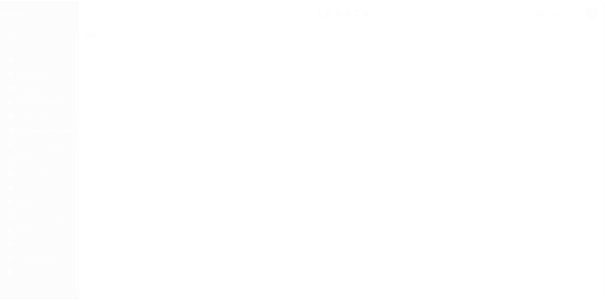
scroll to position [9, 0]
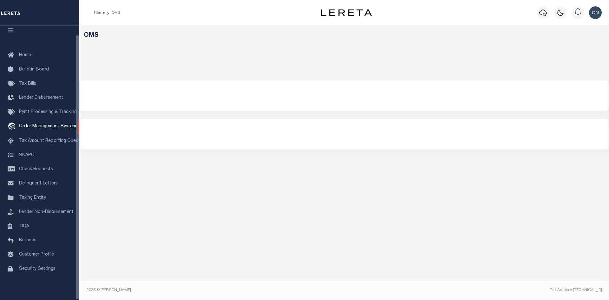
select select "200"
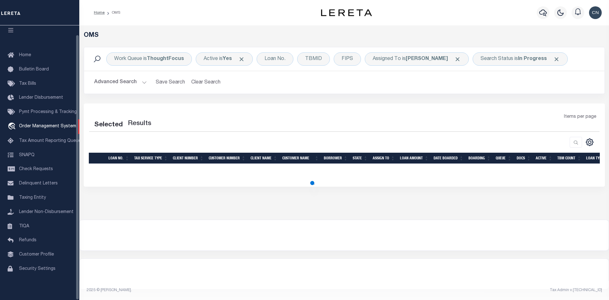
select select "200"
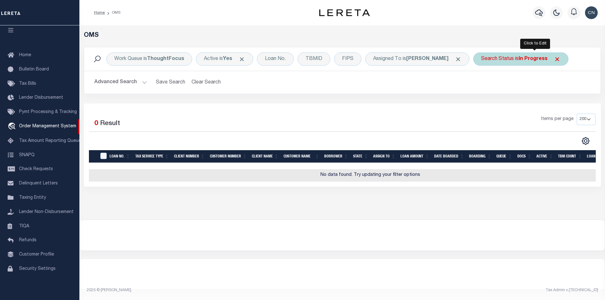
click at [506, 61] on div "Search Status is In Progress" at bounding box center [520, 58] width 95 height 13
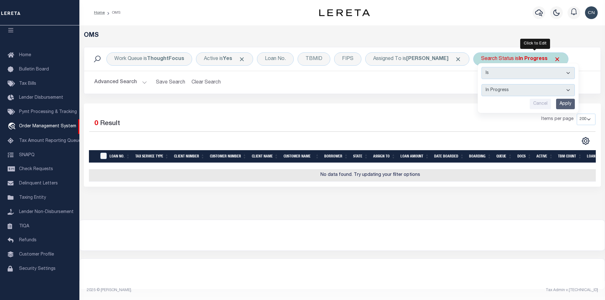
click at [520, 90] on select "Automated Search Bad Parcel Complete Duplicate Parcel High Dollar Reporting In …" at bounding box center [527, 90] width 93 height 12
select select "RD"
click at [495, 84] on select "Automated Search Bad Parcel Complete Duplicate Parcel High Dollar Reporting In …" at bounding box center [527, 90] width 93 height 12
click at [575, 104] on input "Apply" at bounding box center [565, 104] width 19 height 10
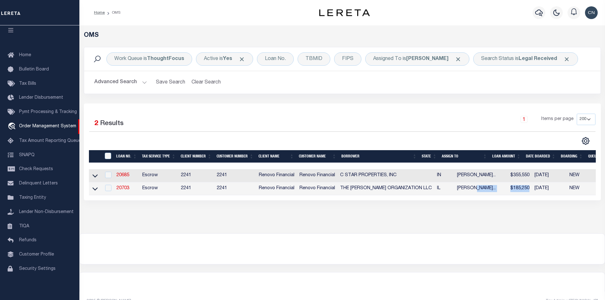
drag, startPoint x: 459, startPoint y: 207, endPoint x: 524, endPoint y: 207, distance: 64.8
click at [524, 195] on tr "20703 Escrow 2241 2241 Renovo Financial Renovo Financial THE BARRERA ORGANIZATI…" at bounding box center [420, 188] width 663 height 13
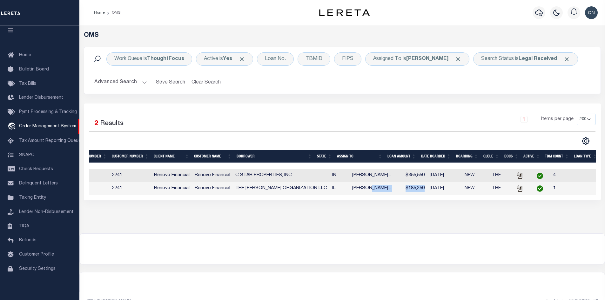
scroll to position [0, 0]
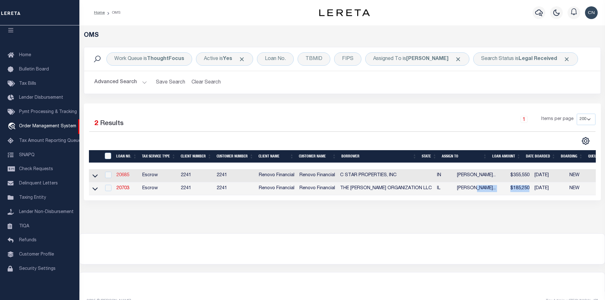
click at [119, 177] on link "20685" at bounding box center [122, 175] width 13 height 4
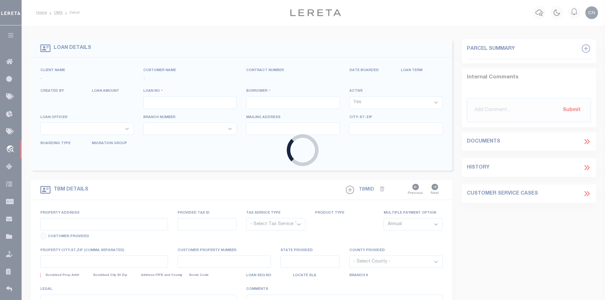
type input "20685"
type input "C STAR PROPERTIES, INC"
select select
type input "7034 Ridgeland AVenue"
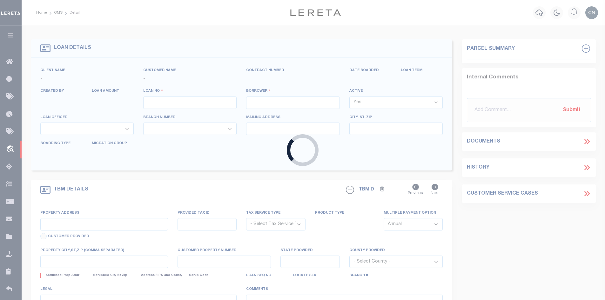
type input "Hammond IN 46324"
select select "400"
select select "Escrow"
select select "164194"
select select "25066"
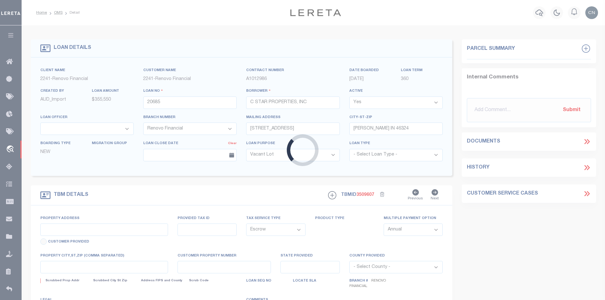
type input "3801 Deal Street"
select select
type input "East Chicago, IN 46312"
type input "a0kUS00000Ciu4Q"
type input "IN"
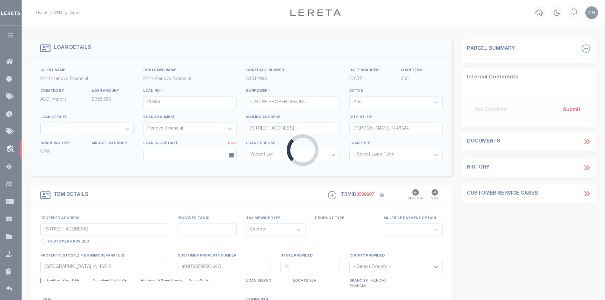
select select
type textarea "LEGAL REQUIRED"
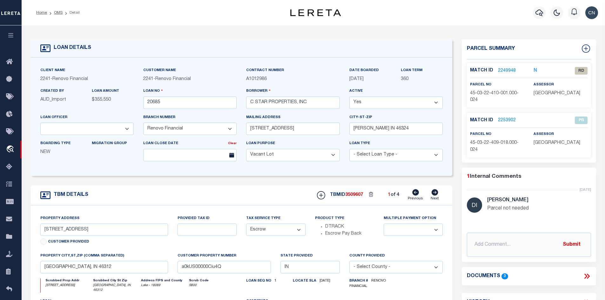
click at [434, 196] on link "Next" at bounding box center [434, 195] width 8 height 12
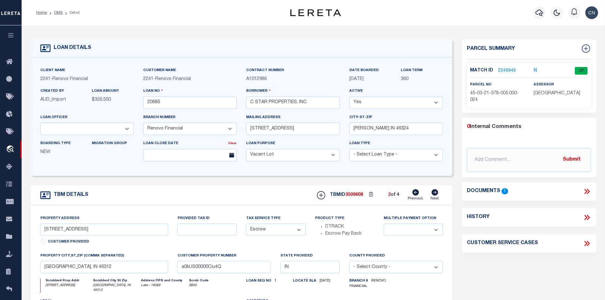
type input "3821 Melville Avenue"
select select
type input "a0kUS00000Ciuvd"
select select
click at [434, 195] on icon at bounding box center [434, 192] width 7 height 6
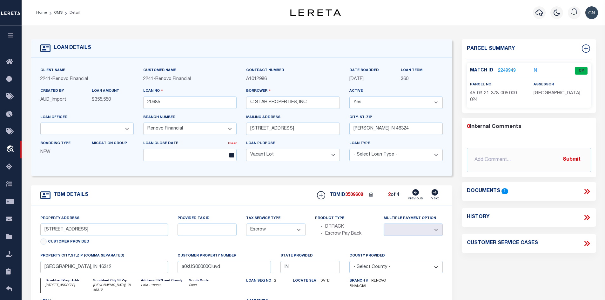
type input "4239 Olcott Avenue"
select select
type input "a0kUS00000Civ6v"
select select
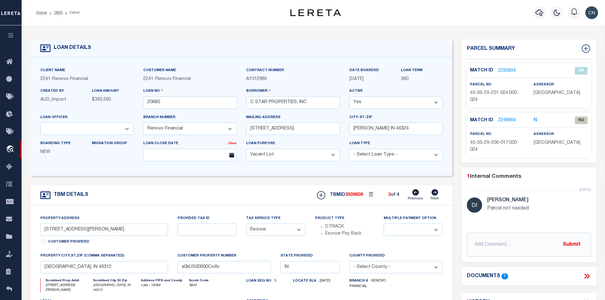
click at [435, 195] on icon at bounding box center [434, 192] width 7 height 6
type input "5014 Homerlee Avenue"
select select
type input "a0kUS00000Ciuh7"
select select
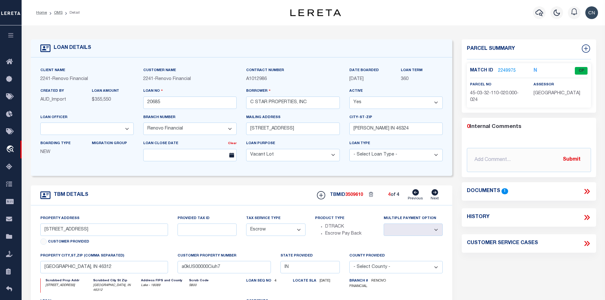
click at [416, 195] on icon at bounding box center [415, 192] width 7 height 6
type input "4239 Olcott Avenue"
select select
type input "a0kUS00000Civ6v"
select select
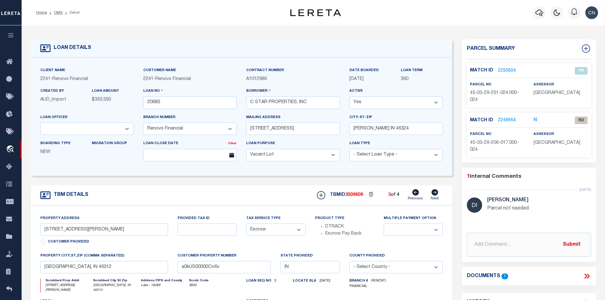
click at [508, 120] on link "2249964" at bounding box center [507, 120] width 18 height 7
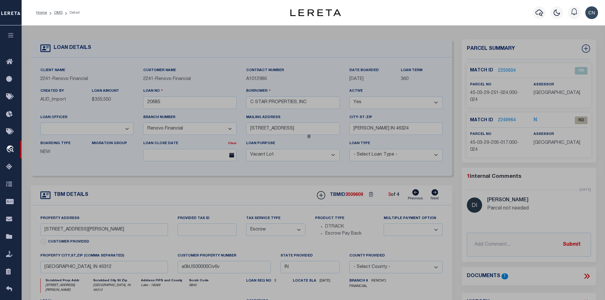
checkbox input "false"
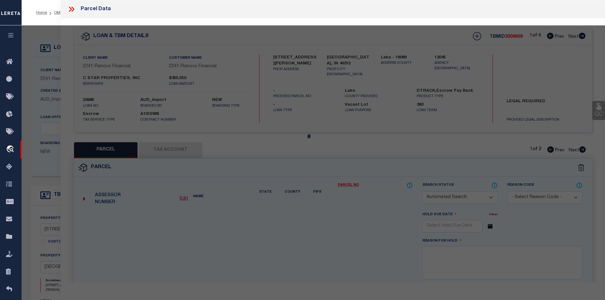
select select "RD"
type input "C STAR PROPERTIES INC"
select select "ATL"
select select "ADD"
type input "4239 OLCOTT AVE"
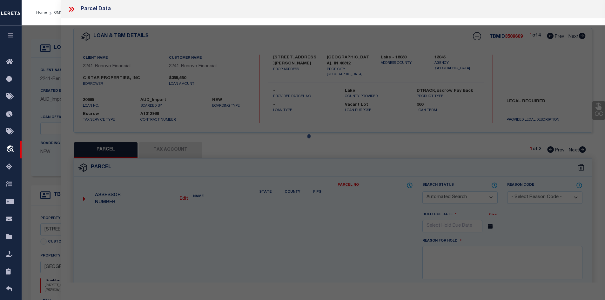
checkbox input "false"
type input "EAST CHICAGO, IN 46312"
type textarea "RESUBDIV. PT. NE. S.29 T.37 R.9 ALL L.24 BL.5"
type textarea "Document uploaded that satisfies a legal requirement, changing from ND to RD"
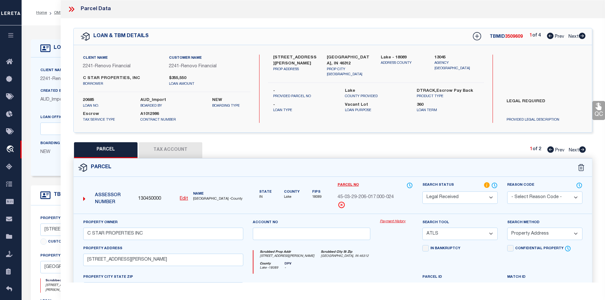
click at [582, 149] on icon at bounding box center [582, 149] width 7 height 6
select select "AS"
select select
checkbox input "false"
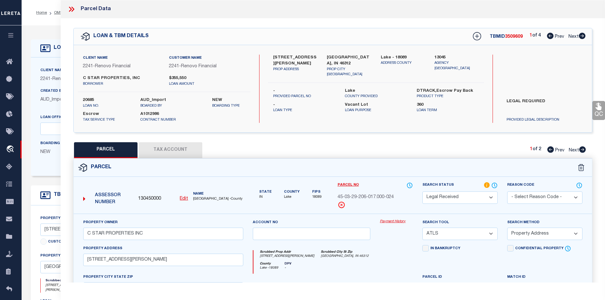
checkbox input "false"
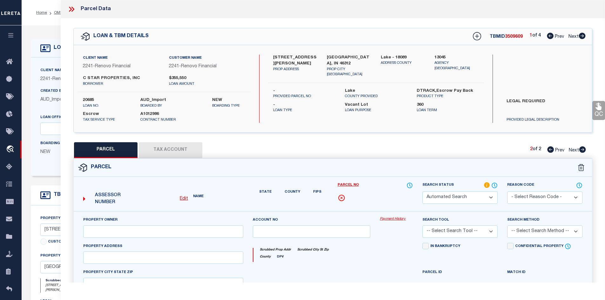
select select "PR"
select select "099"
type input "Changed Star Properties Inc"
select select "ATL"
select select "ADD"
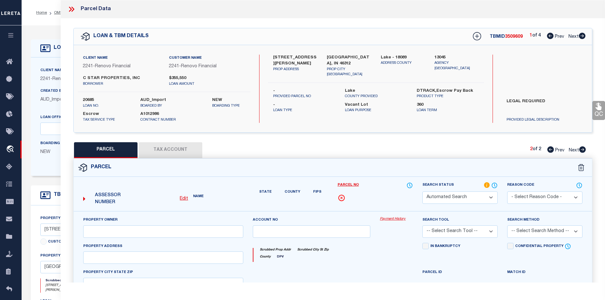
type input "4328 Olcott Avenue"
type input "East Chicago, IN 46312"
type textarea "SUBDIV. NE. S.29 T.37 R.9 ALL L.41 BL.7"
type textarea "Parcel not needed"
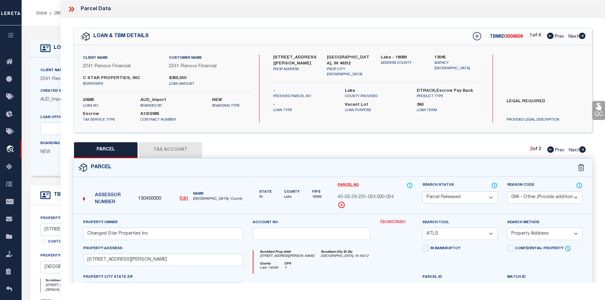
click at [548, 150] on icon at bounding box center [550, 149] width 7 height 6
select select "AS"
select select
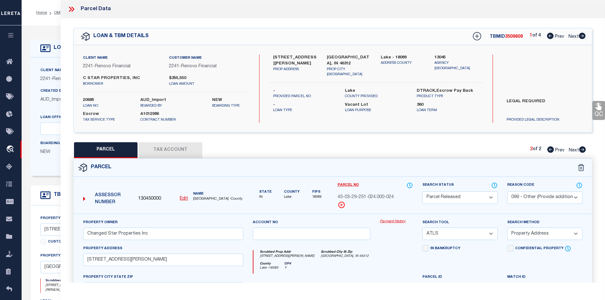
checkbox input "false"
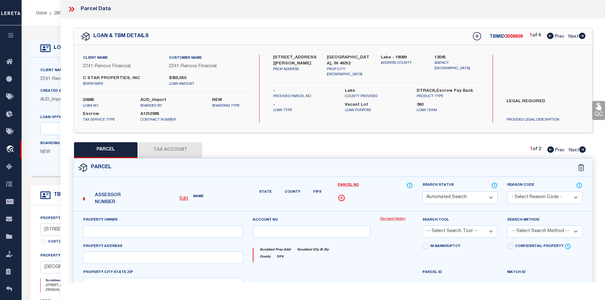
select select "RD"
type input "C STAR PROPERTIES INC"
select select "ATL"
select select "ADD"
type input "4239 OLCOTT AVE"
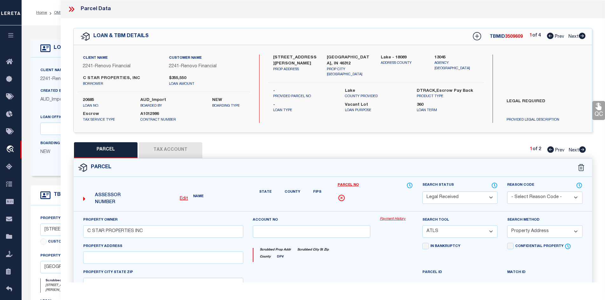
checkbox input "false"
type input "EAST CHICAGO, IN 46312"
type textarea "RESUBDIV. PT. NE. S.29 T.37 R.9 ALL L.24 BL.5"
type textarea "Document uploaded that satisfies a legal requirement, changing from ND to RD"
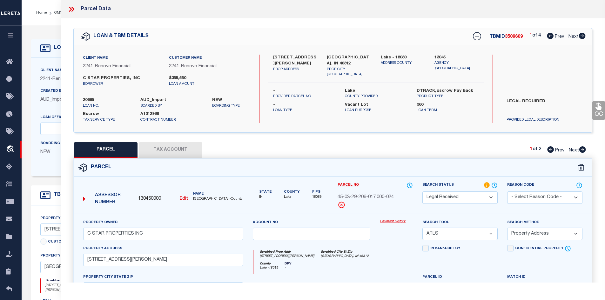
click at [70, 10] on icon at bounding box center [70, 9] width 3 height 5
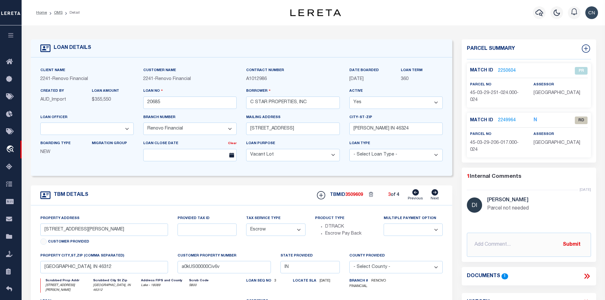
click at [416, 195] on icon at bounding box center [415, 192] width 7 height 6
type input "3821 Melville Avenue"
select select
type input "a0kUS00000Ciuvd"
select select
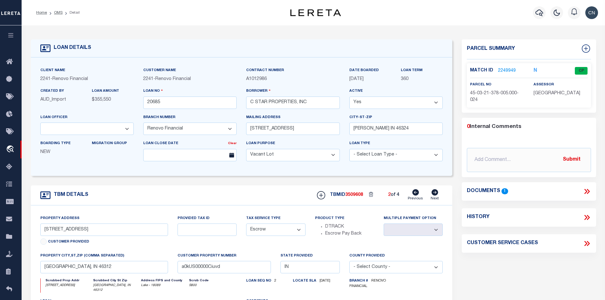
click at [416, 195] on icon at bounding box center [415, 192] width 7 height 6
type input "4239 Olcott Avenue"
select select
type input "a0kUS00000Civ6v"
select select
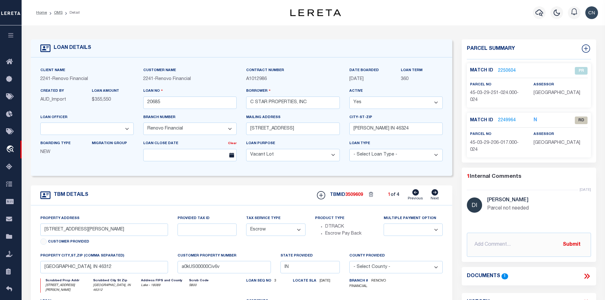
click at [435, 195] on icon at bounding box center [434, 192] width 7 height 6
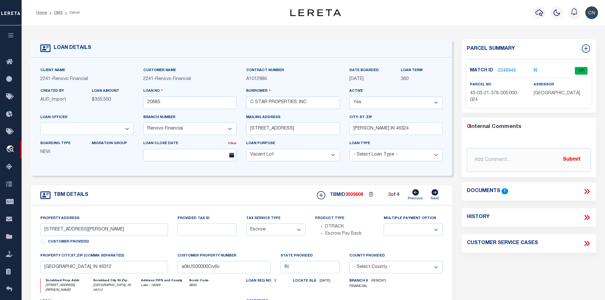
type input "3821 Melville Avenue"
select select
type input "a0kUS00000Ciuvd"
select select
click at [585, 190] on icon at bounding box center [586, 191] width 8 height 8
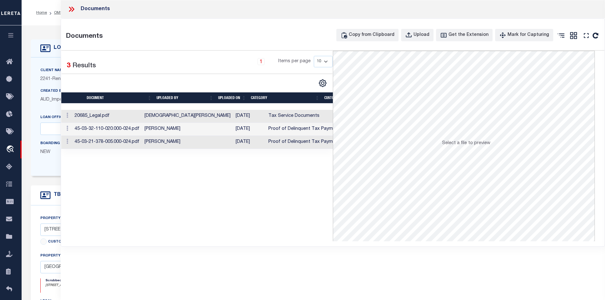
click at [271, 117] on td "Tax Service Documents" at bounding box center [304, 116] width 76 height 13
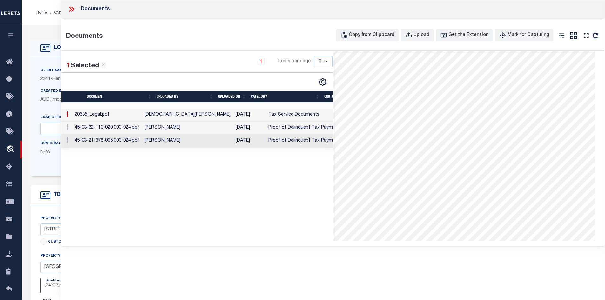
click at [172, 127] on td "[PERSON_NAME]" at bounding box center [187, 128] width 91 height 13
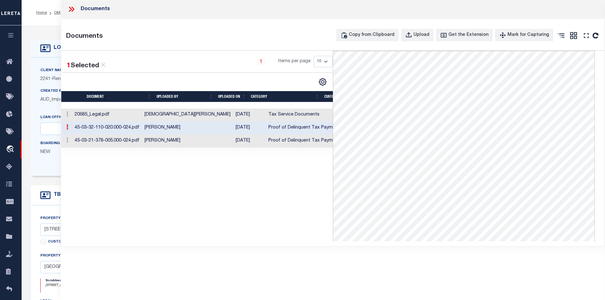
click at [175, 141] on td "[PERSON_NAME]" at bounding box center [187, 141] width 91 height 13
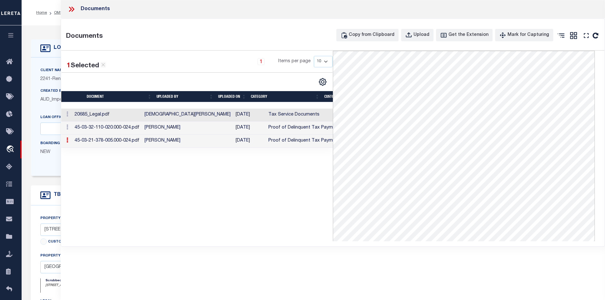
click at [71, 11] on icon at bounding box center [71, 9] width 8 height 8
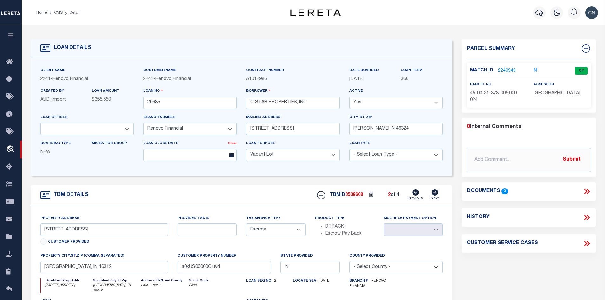
click at [414, 194] on icon at bounding box center [415, 192] width 7 height 6
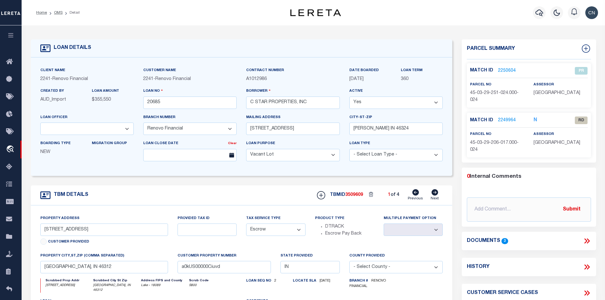
type input "4239 Olcott Avenue"
select select
type input "a0kUS00000Civ6v"
select select
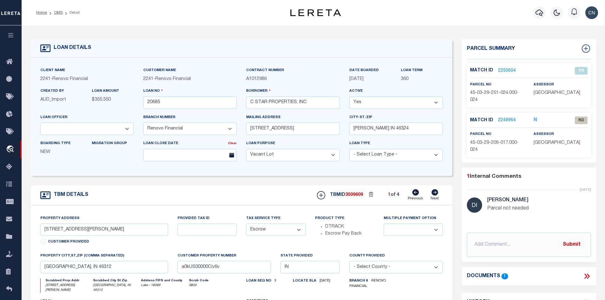
click at [505, 120] on link "2249964" at bounding box center [507, 120] width 18 height 7
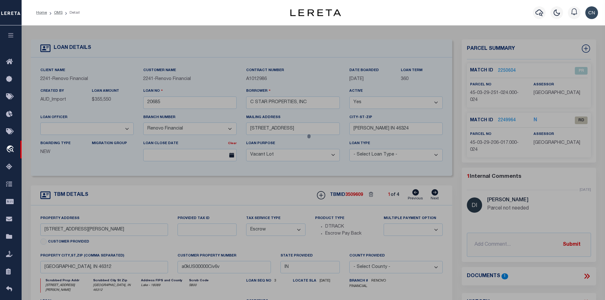
select select "AS"
select select
checkbox input "false"
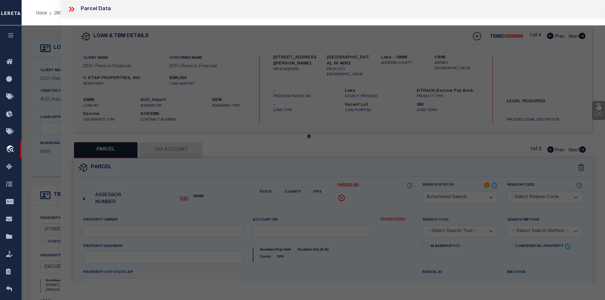
select select "RD"
type input "C STAR PROPERTIES INC"
select select "ATL"
select select "ADD"
type input "4239 OLCOTT AVE"
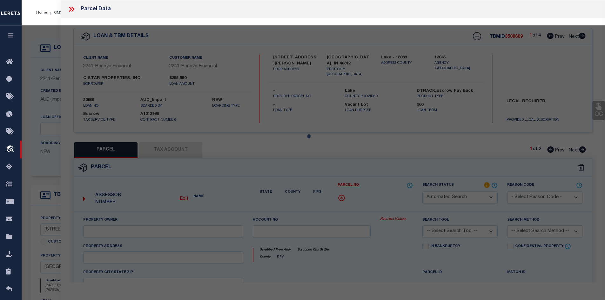
checkbox input "false"
type input "EAST CHICAGO, IN 46312"
type textarea "RESUBDIV. PT. NE. S.29 T.37 R.9 ALL L.24 BL.5"
type textarea "Document uploaded that satisfies a legal requirement, changing from ND to RD"
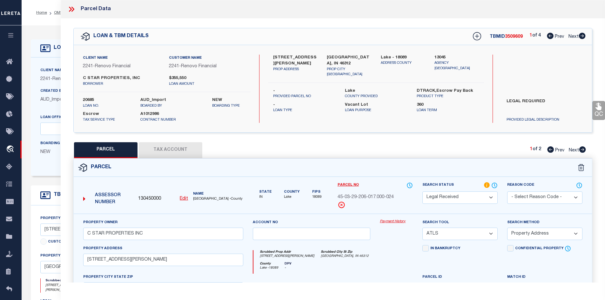
click at [581, 149] on icon at bounding box center [582, 149] width 7 height 6
select select "AS"
select select
checkbox input "false"
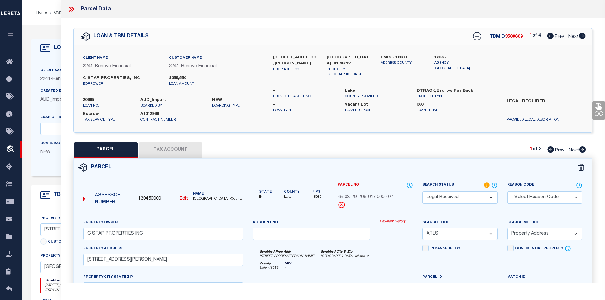
checkbox input "false"
select select "PR"
select select "099"
type input "Changed Star Properties Inc"
select select "ATL"
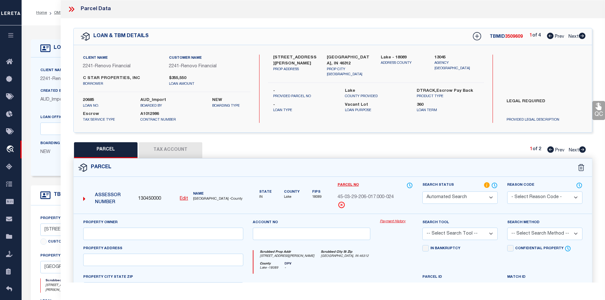
select select "ADD"
type input "4328 Olcott Avenue"
type input "East Chicago, IN 46312"
type textarea "SUBDIV. NE. S.29 T.37 R.9 ALL L.41 BL.7"
type textarea "Parcel not needed"
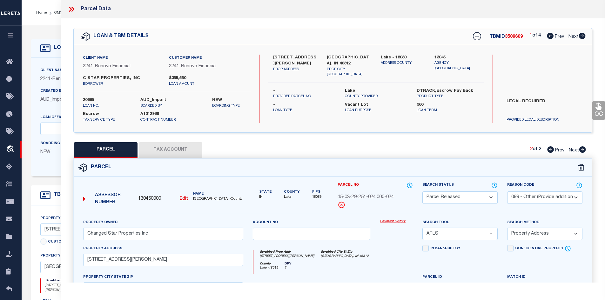
click at [548, 148] on icon at bounding box center [550, 149] width 7 height 6
select select "AS"
select select
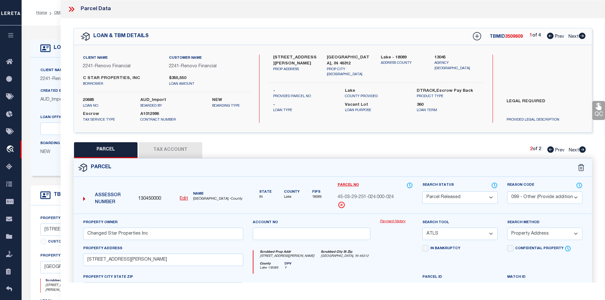
checkbox input "false"
select select "RD"
type input "C STAR PROPERTIES INC"
select select "ATL"
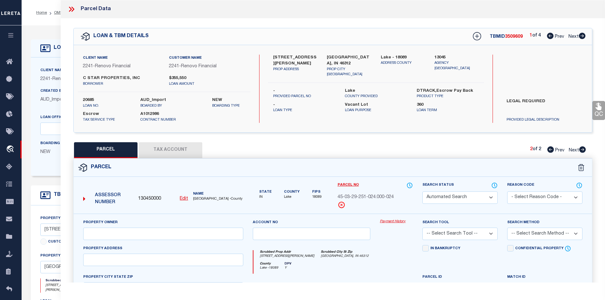
select select "ADD"
type input "4239 OLCOTT AVE"
checkbox input "false"
type input "EAST CHICAGO, IN 46312"
type textarea "RESUBDIV. PT. NE. S.29 T.37 R.9 ALL L.24 BL.5"
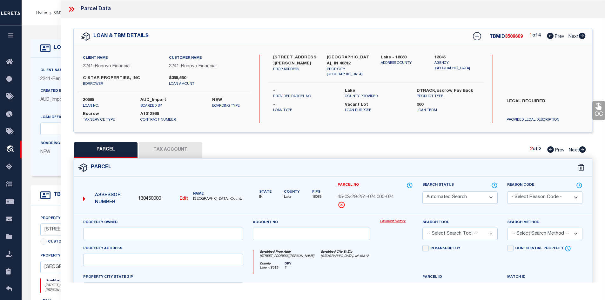
type textarea "Document uploaded that satisfies a legal requirement, changing from ND to RD"
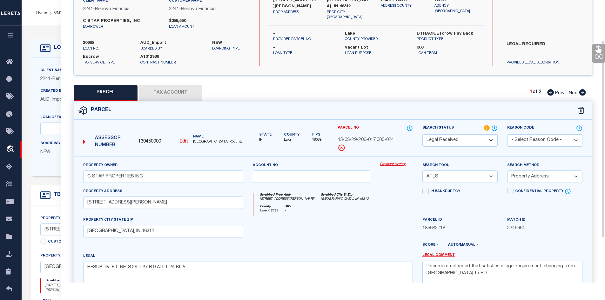
scroll to position [25, 0]
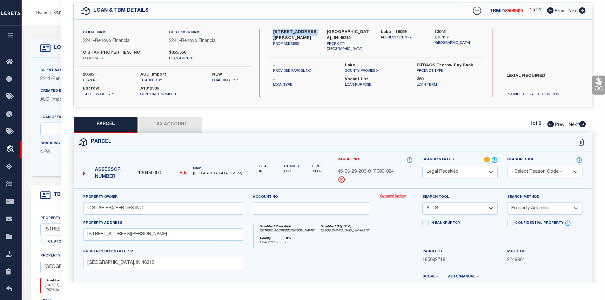
drag, startPoint x: 273, startPoint y: 30, endPoint x: 307, endPoint y: 31, distance: 33.7
click at [307, 31] on label "4239 Olcott Avenue" at bounding box center [295, 35] width 44 height 12
copy label "4239 Olcott Aven"
drag, startPoint x: 82, startPoint y: 50, endPoint x: 137, endPoint y: 50, distance: 55.2
click at [137, 50] on div "C STAR PROPERTIES, INC borrower" at bounding box center [121, 55] width 86 height 11
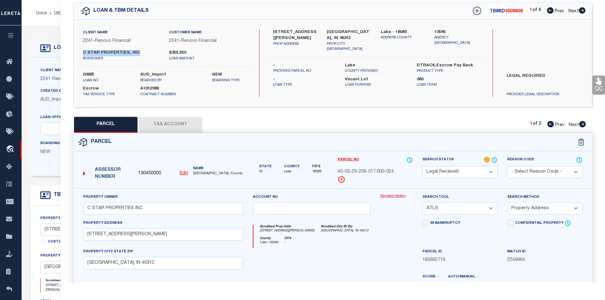
copy label "C STAR PROPERTIES, INC"
drag, startPoint x: 272, startPoint y: 29, endPoint x: 313, endPoint y: 30, distance: 40.3
click at [313, 30] on div "4239 Olcott Avenue PROP ADDRESS" at bounding box center [295, 40] width 54 height 23
copy label "4239 Olcott Avenue"
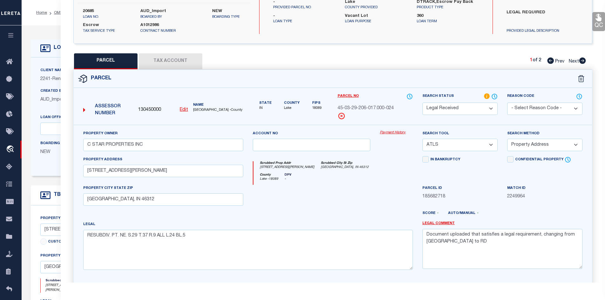
scroll to position [0, 0]
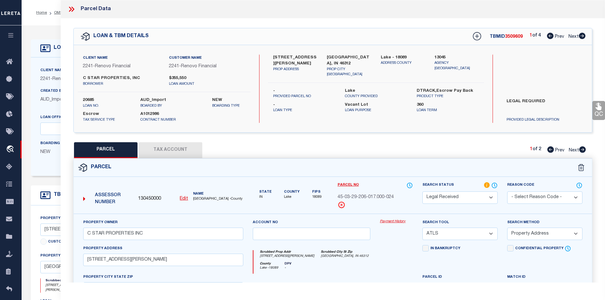
click at [72, 10] on icon at bounding box center [71, 9] width 8 height 8
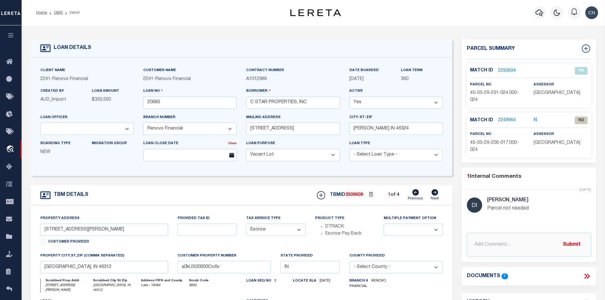
click at [430, 195] on link "Next" at bounding box center [434, 195] width 8 height 12
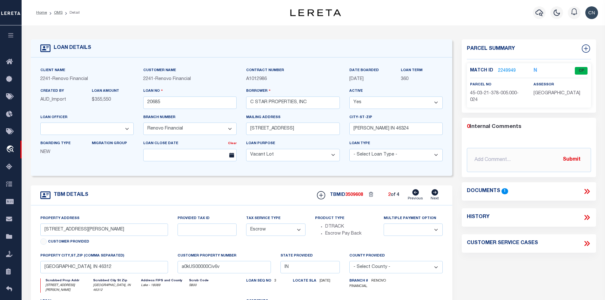
type input "3821 Melville Avenue"
select select
type input "a0kUS00000Ciuvd"
select select
click at [415, 195] on icon at bounding box center [415, 192] width 7 height 6
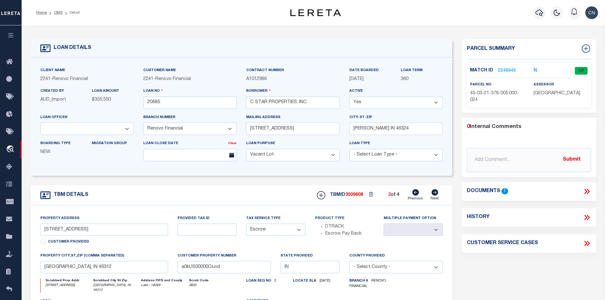
type input "4239 Olcott Avenue"
select select
type input "a0kUS00000Civ6v"
select select
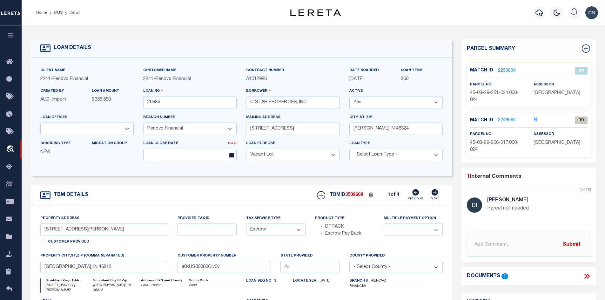
click at [434, 195] on icon at bounding box center [434, 192] width 7 height 6
type input "3821 Melville Avenue"
select select
type input "a0kUS00000Ciuvd"
select select
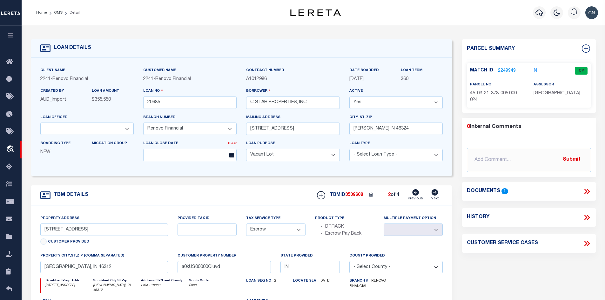
click at [586, 191] on icon at bounding box center [585, 191] width 3 height 5
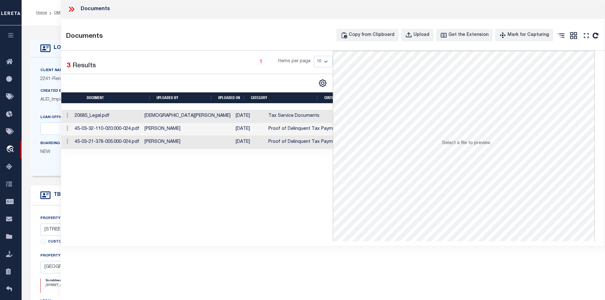
click at [121, 129] on td "45-03-32-110-020.000-024.pdf" at bounding box center [107, 129] width 70 height 13
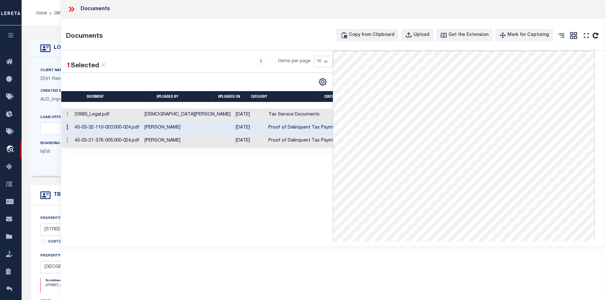
click at [141, 140] on td "45-03-21-378-005.000-024.pdf" at bounding box center [107, 141] width 70 height 13
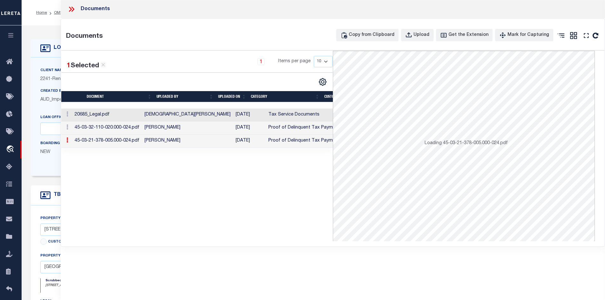
click at [141, 140] on td "45-03-21-378-005.000-024.pdf" at bounding box center [107, 141] width 70 height 13
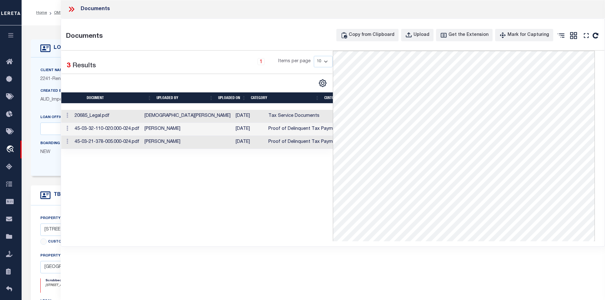
click at [70, 9] on icon at bounding box center [70, 9] width 3 height 5
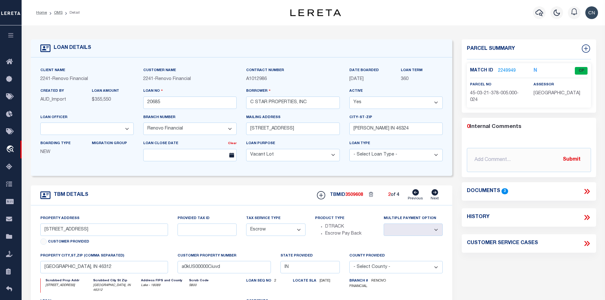
click at [415, 196] on icon at bounding box center [415, 192] width 7 height 6
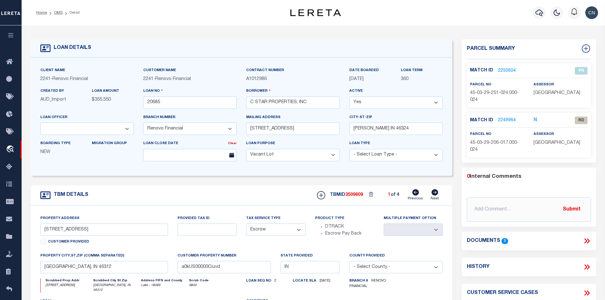
type input "4239 Olcott Avenue"
select select
type input "a0kUS00000Civ6v"
select select
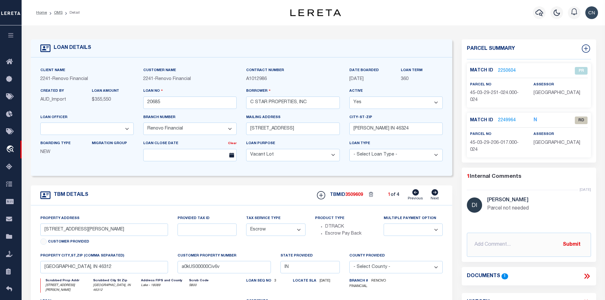
click at [502, 119] on link "2249964" at bounding box center [507, 120] width 18 height 7
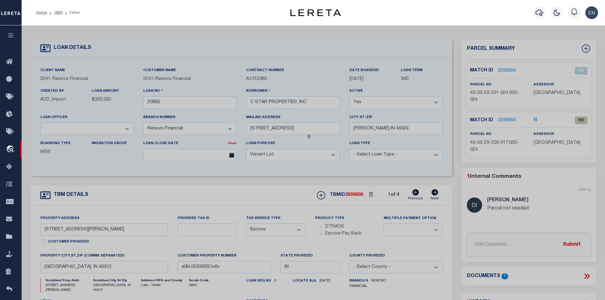
select select "AS"
select select
checkbox input "false"
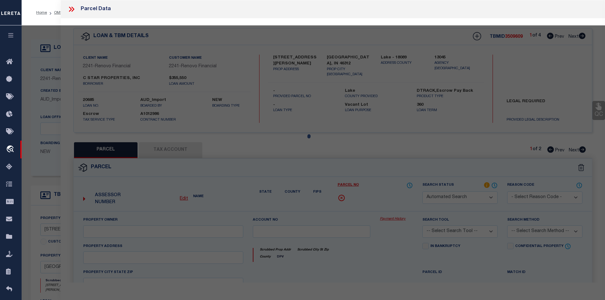
select select "RD"
type input "C STAR PROPERTIES INC"
select select "ATL"
select select "ADD"
type input "4239 OLCOTT AVE"
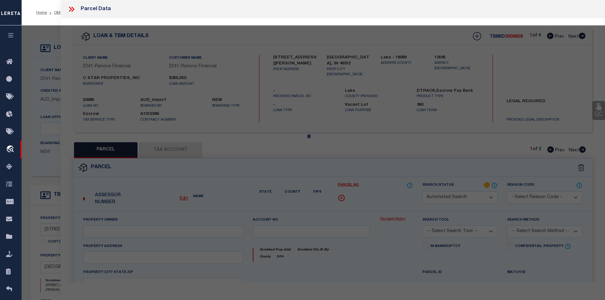
checkbox input "false"
type input "EAST CHICAGO, IN 46312"
type textarea "RESUBDIV. PT. NE. S.29 T.37 R.9 ALL L.24 BL.5"
type textarea "Document uploaded that satisfies a legal requirement, changing from ND to RD"
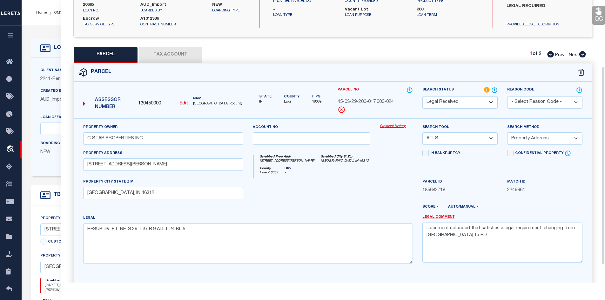
scroll to position [121, 0]
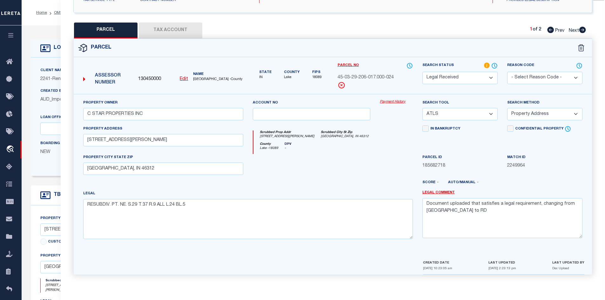
click at [163, 28] on button "Tax Account" at bounding box center [170, 31] width 63 height 16
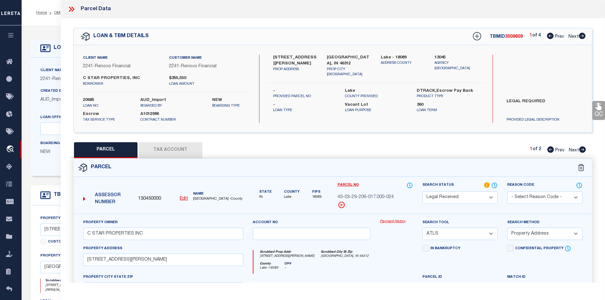
select select "100"
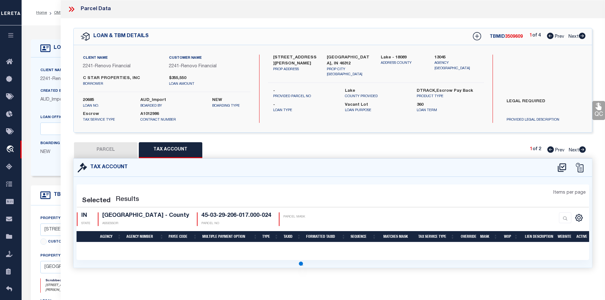
select select "100"
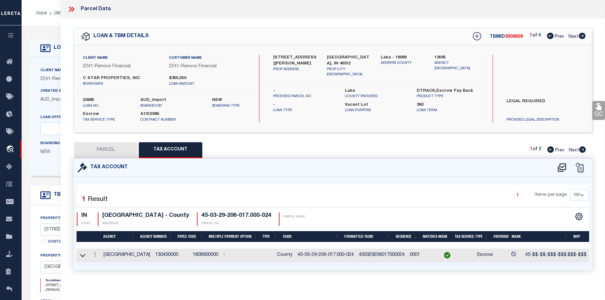
click at [98, 148] on button "PARCEL" at bounding box center [105, 150] width 63 height 16
select select "AS"
select select
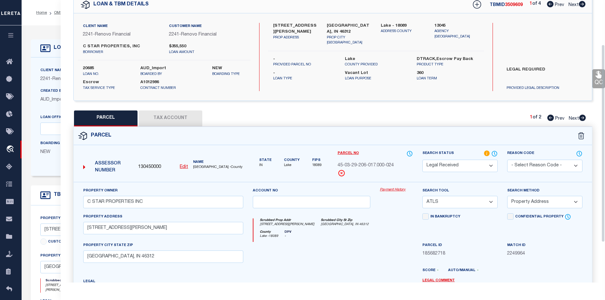
scroll to position [95, 0]
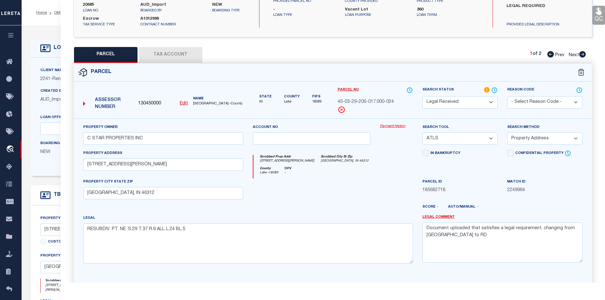
click at [484, 140] on select "-- Select Search Tool -- 3rd Party Website Agency File Agency Website ATLS CNV-…" at bounding box center [459, 138] width 75 height 12
click at [422, 132] on select "-- Select Search Tool -- 3rd Party Website Agency File Agency Website ATLS CNV-…" at bounding box center [459, 138] width 75 height 12
click at [569, 136] on select "-- Select Search Method -- Property Address Legal Liability Info Provided" at bounding box center [544, 138] width 75 height 12
click at [507, 132] on select "-- Select Search Method -- Property Address Legal Liability Info Provided" at bounding box center [544, 138] width 75 height 12
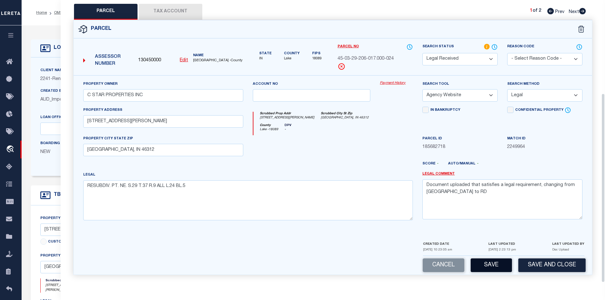
click at [491, 267] on button "Save" at bounding box center [490, 265] width 41 height 14
click at [176, 10] on button "Tax Account" at bounding box center [170, 12] width 63 height 16
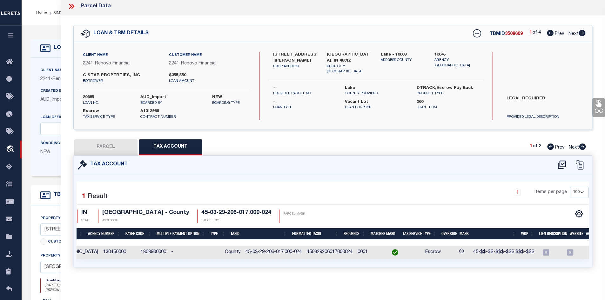
scroll to position [0, 0]
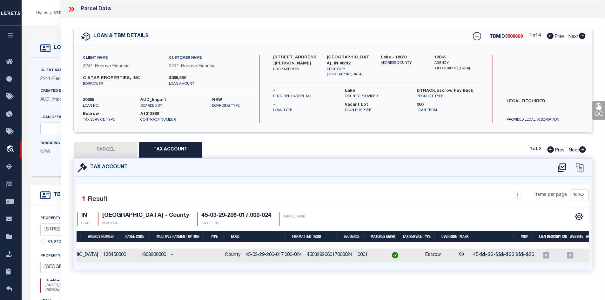
click at [72, 9] on icon at bounding box center [71, 9] width 8 height 8
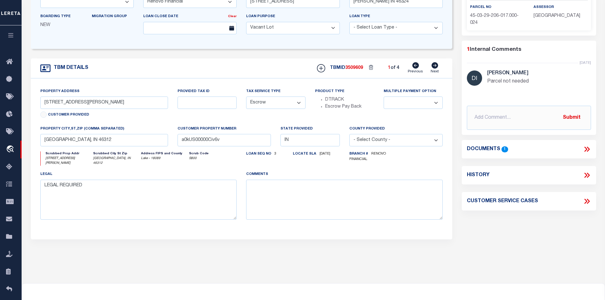
scroll to position [32, 0]
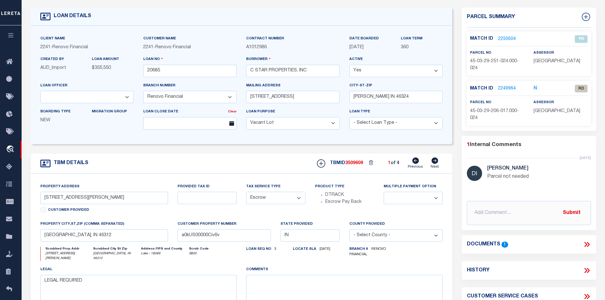
click at [508, 87] on link "2249964" at bounding box center [507, 88] width 18 height 7
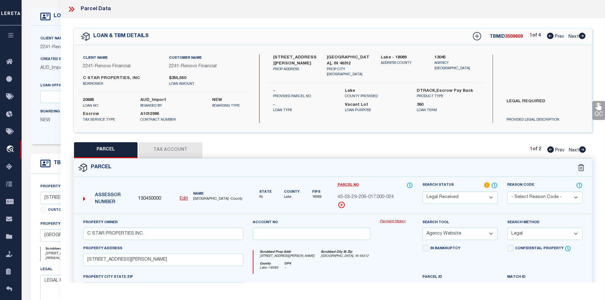
scroll to position [95, 0]
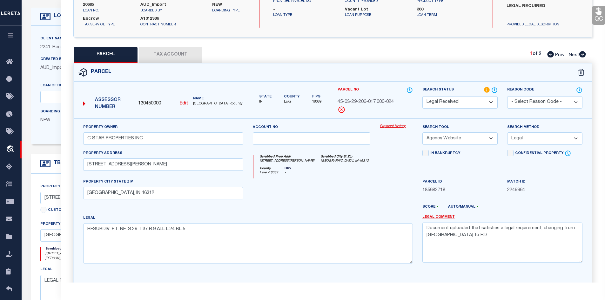
click at [168, 53] on button "Tax Account" at bounding box center [170, 55] width 63 height 16
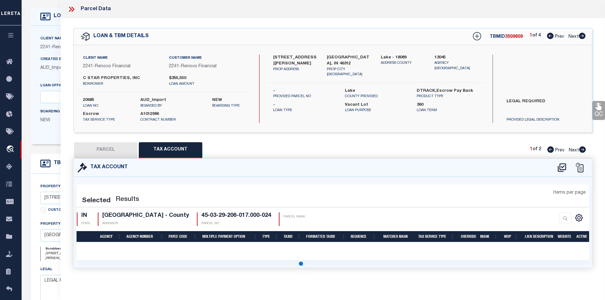
scroll to position [0, 0]
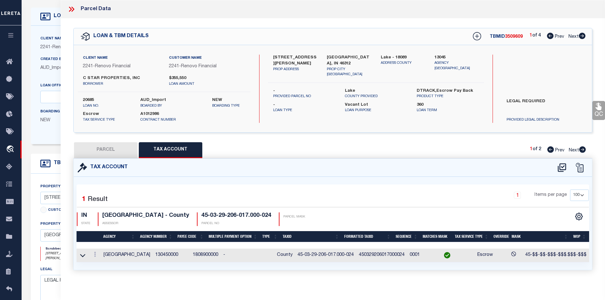
click at [113, 149] on button "PARCEL" at bounding box center [105, 150] width 63 height 16
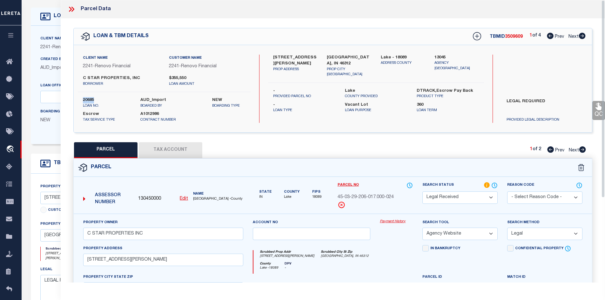
drag, startPoint x: 83, startPoint y: 99, endPoint x: 111, endPoint y: 100, distance: 28.3
click at [111, 100] on label "20685" at bounding box center [107, 100] width 48 height 6
copy label "20685"
drag, startPoint x: 504, startPoint y: 36, endPoint x: 522, endPoint y: 36, distance: 17.8
click at [522, 36] on div "TBMID 3509609 1 of 4 Prev Next" at bounding box center [524, 36] width 121 height 11
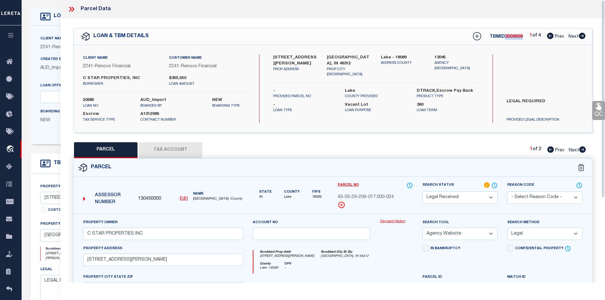
copy span "3509609"
drag, startPoint x: 380, startPoint y: 56, endPoint x: 392, endPoint y: 56, distance: 12.4
click at [392, 56] on div "Lake - 18089 ADDRESS COUNTY" at bounding box center [403, 66] width 54 height 23
copy label "Lake"
click at [167, 153] on button "Tax Account" at bounding box center [170, 150] width 63 height 16
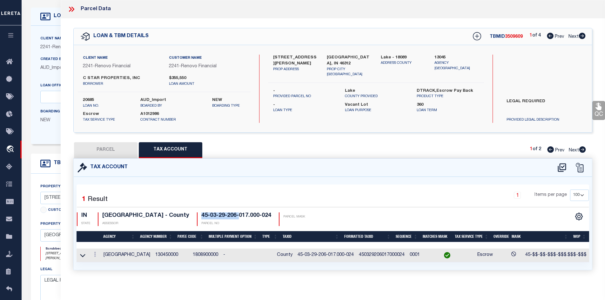
drag, startPoint x: 181, startPoint y: 214, endPoint x: 218, endPoint y: 214, distance: 37.5
click at [218, 214] on h4 "45-03-29-206-017.000-024" at bounding box center [236, 215] width 70 height 7
drag, startPoint x: 284, startPoint y: 255, endPoint x: 342, endPoint y: 256, distance: 57.1
click at [342, 256] on tr "LAKE COUNTY 130450000 1808900000 - County 45-03-29-206-017.000-024 450329206017…" at bounding box center [371, 256] width 590 height 14
copy td "45-03-29-206-017.000-024"
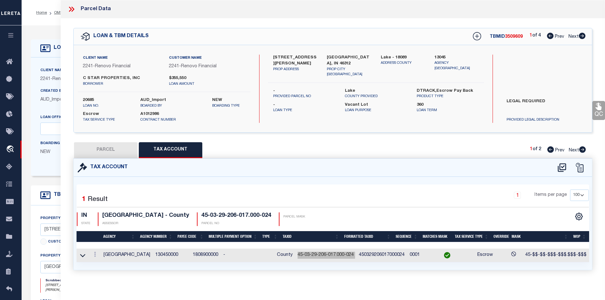
scroll to position [7, 0]
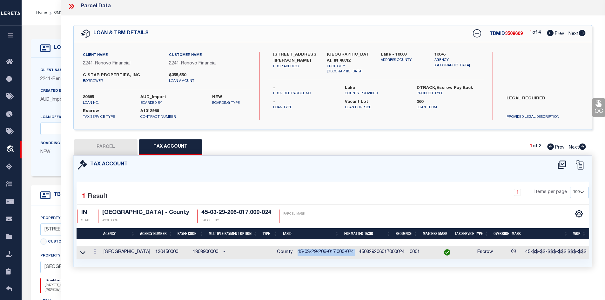
click at [106, 141] on button "PARCEL" at bounding box center [105, 147] width 63 height 16
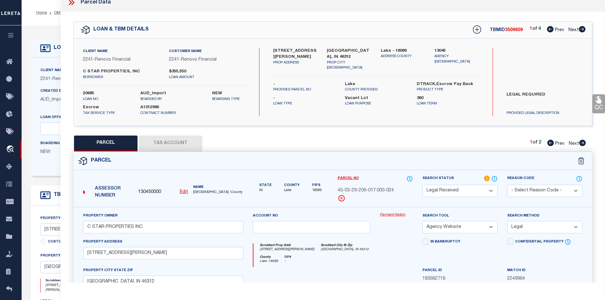
click at [582, 144] on icon at bounding box center [582, 143] width 7 height 6
click at [71, 3] on icon at bounding box center [71, 2] width 8 height 8
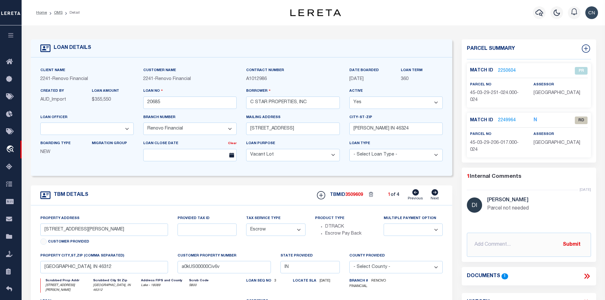
click at [436, 193] on icon at bounding box center [434, 192] width 7 height 6
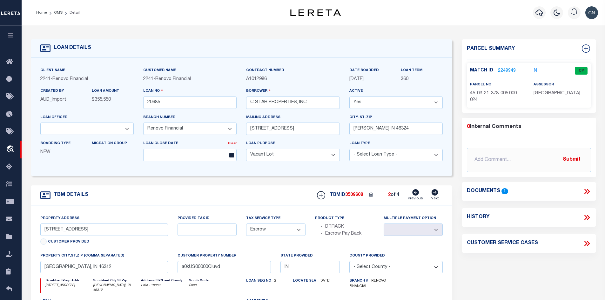
click at [436, 194] on icon at bounding box center [434, 192] width 7 height 6
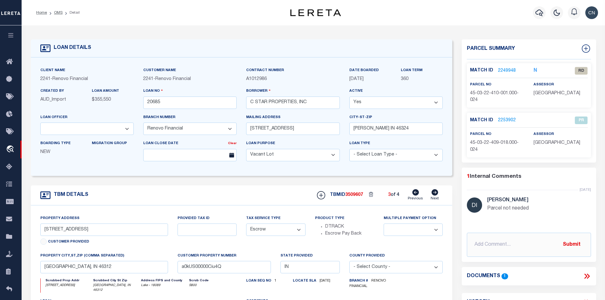
click at [435, 195] on icon at bounding box center [434, 192] width 7 height 6
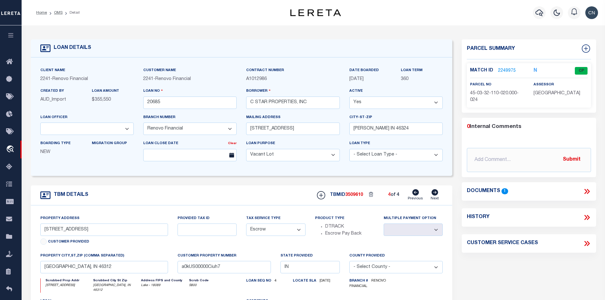
click at [415, 194] on icon at bounding box center [415, 192] width 7 height 6
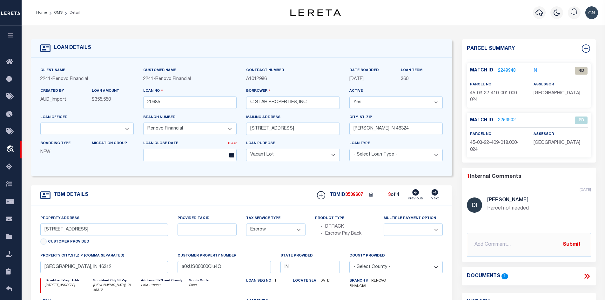
click at [505, 70] on link "2249948" at bounding box center [507, 71] width 18 height 7
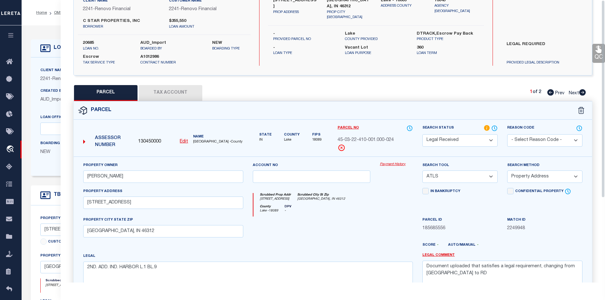
scroll to position [0, 0]
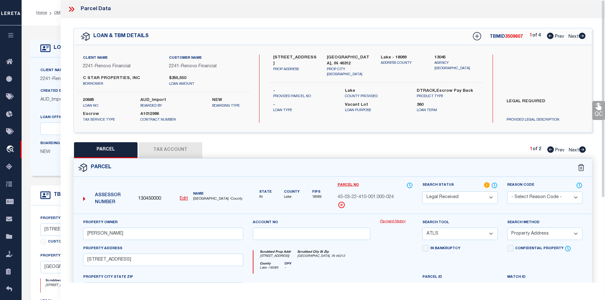
click at [70, 10] on icon at bounding box center [71, 9] width 8 height 8
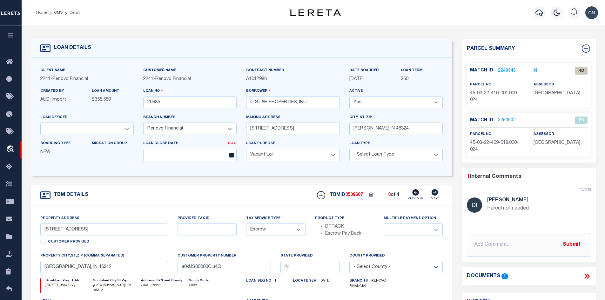
click at [504, 68] on link "2249948" at bounding box center [507, 71] width 18 height 7
